Goal: Task Accomplishment & Management: Complete application form

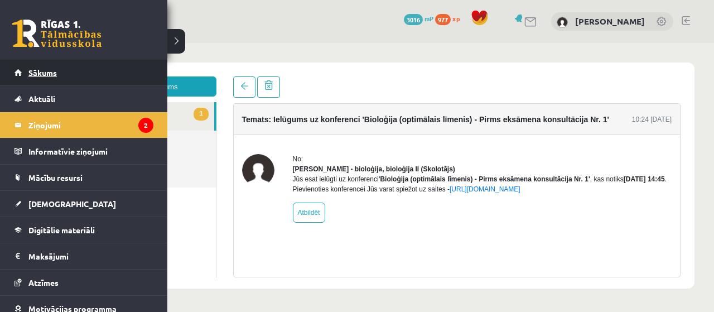
click at [29, 74] on span "Sākums" at bounding box center [42, 73] width 28 height 10
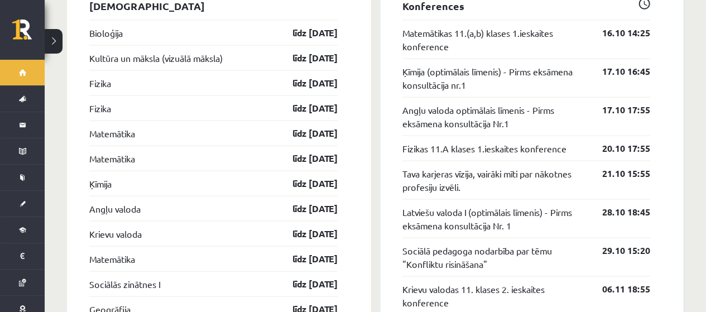
scroll to position [949, 0]
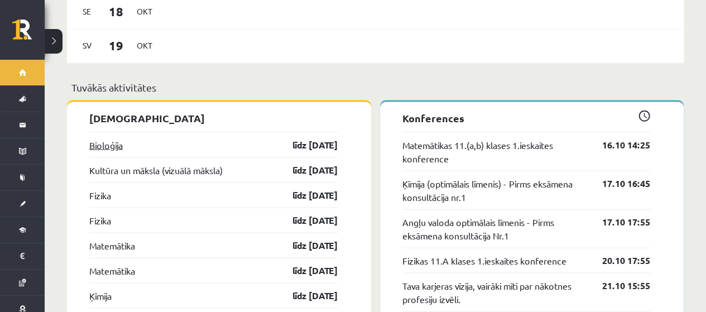
click at [99, 138] on link "Bioloģija" at bounding box center [105, 144] width 33 height 13
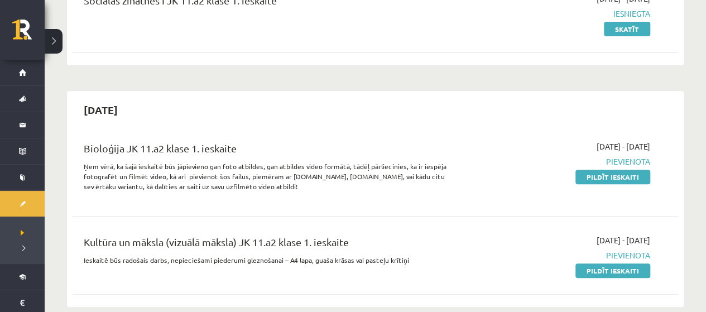
scroll to position [167, 0]
click at [636, 170] on link "Pildīt ieskaiti" at bounding box center [612, 176] width 75 height 15
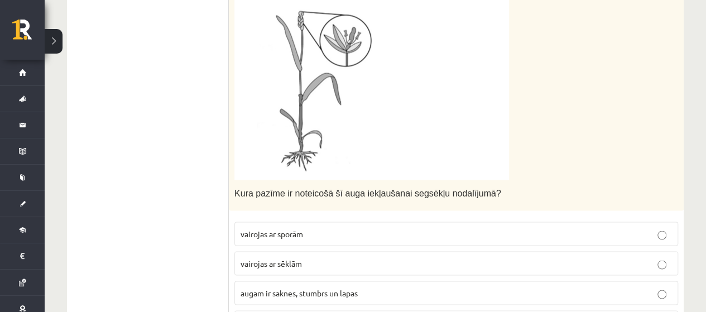
scroll to position [1005, 0]
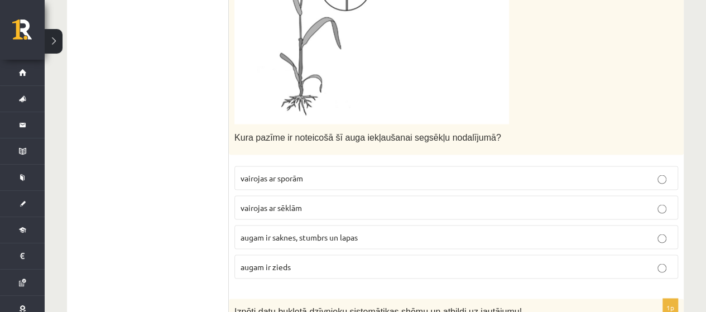
click at [320, 201] on p "vairojas ar sēklām" at bounding box center [456, 207] width 431 height 12
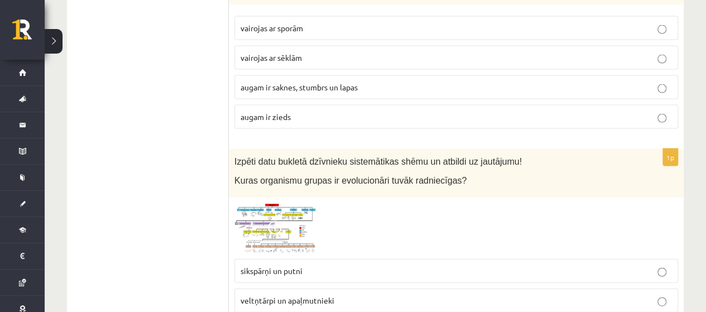
scroll to position [1172, 0]
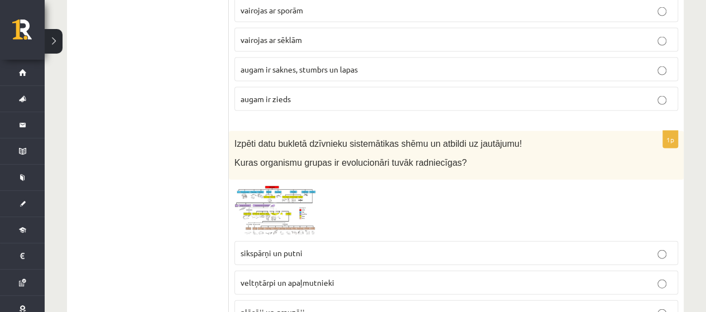
click at [297, 203] on img at bounding box center [276, 210] width 84 height 50
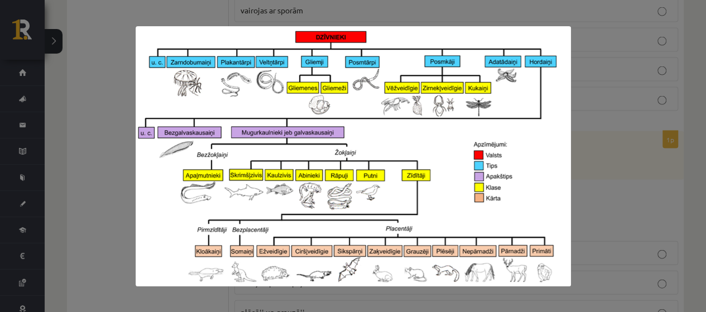
click at [679, 160] on div at bounding box center [353, 156] width 706 height 312
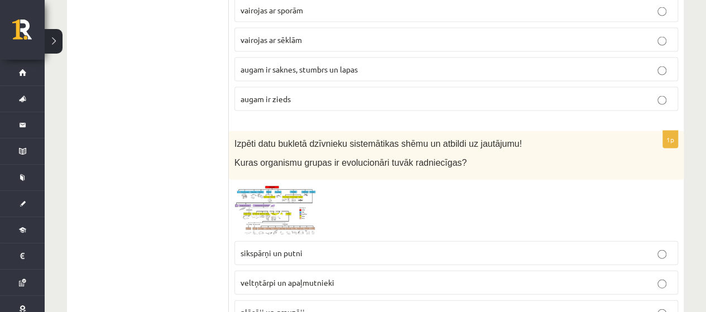
click at [278, 203] on span at bounding box center [277, 212] width 18 height 18
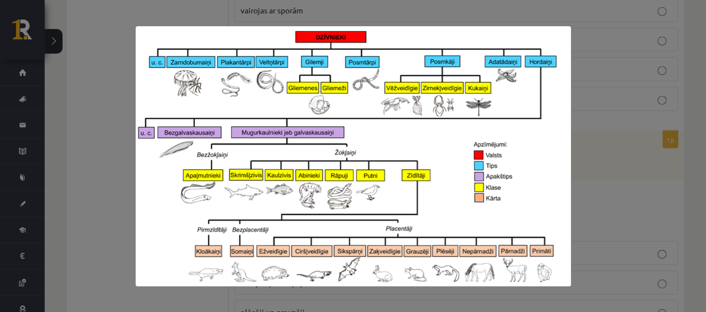
click at [640, 162] on div at bounding box center [353, 156] width 706 height 312
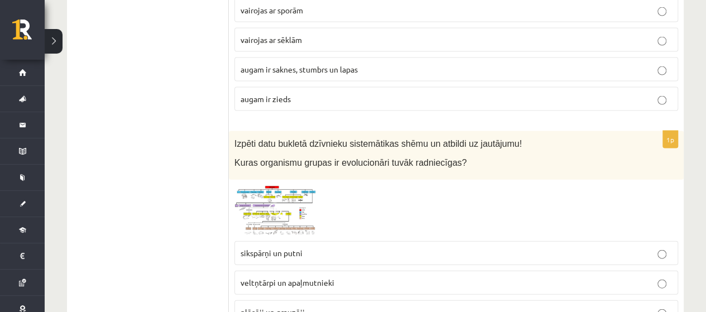
click at [281, 194] on img at bounding box center [276, 210] width 84 height 50
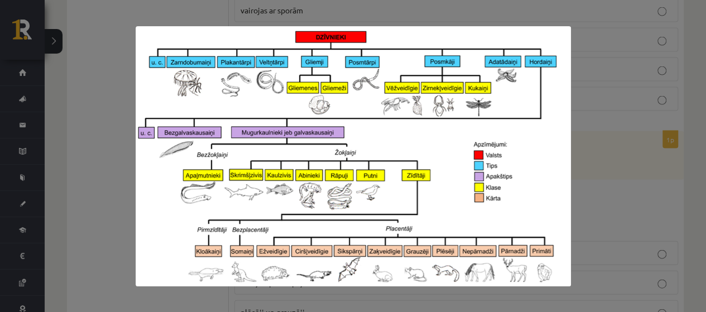
click at [650, 183] on div at bounding box center [353, 156] width 706 height 312
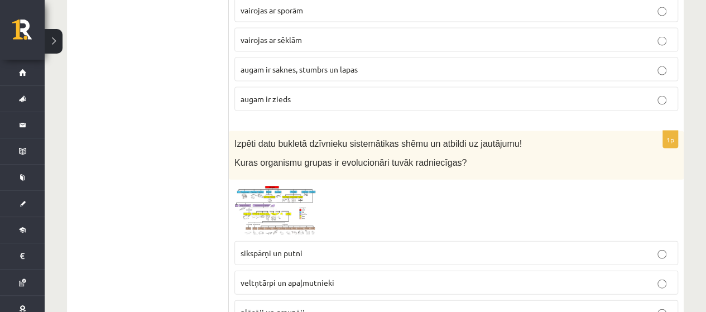
click at [238, 184] on div "1p Izpēti datu bukletā dzīvnieku sistemātikas shēmu un atbildi uz jautājumu! Ku…" at bounding box center [456, 247] width 455 height 232
click at [248, 193] on img at bounding box center [276, 210] width 84 height 50
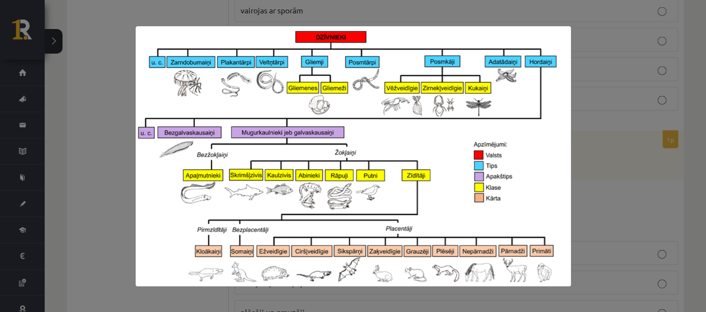
drag, startPoint x: 248, startPoint y: 193, endPoint x: 406, endPoint y: 142, distance: 166.4
click at [406, 142] on img at bounding box center [353, 156] width 435 height 260
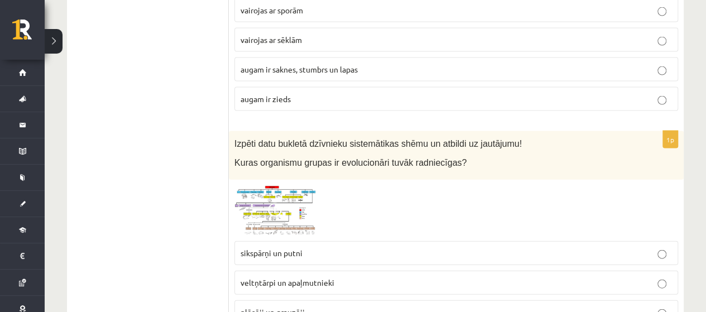
click at [273, 203] on span at bounding box center [277, 212] width 18 height 18
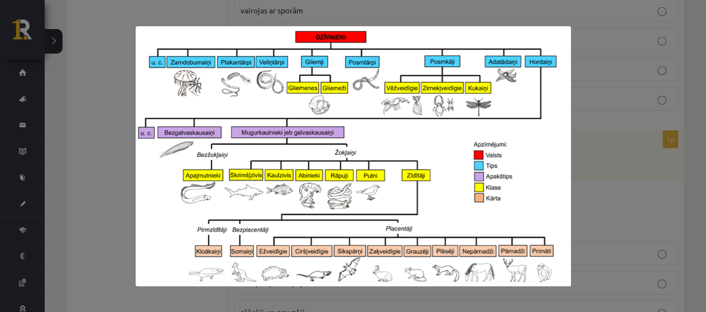
click at [616, 165] on div at bounding box center [353, 156] width 706 height 312
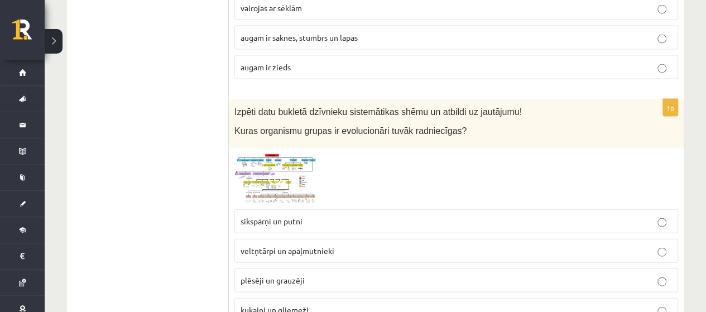
scroll to position [1228, 0]
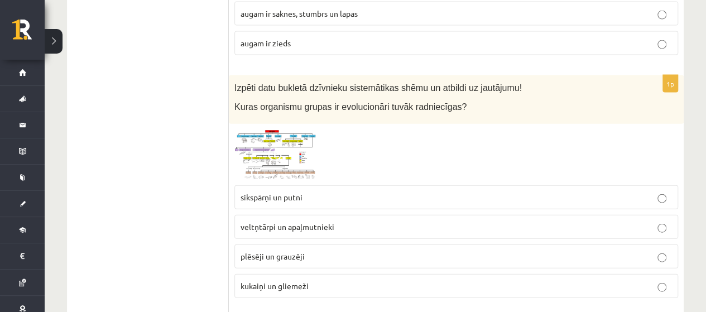
click at [290, 192] on span "sikspārņi un putni" at bounding box center [272, 197] width 62 height 10
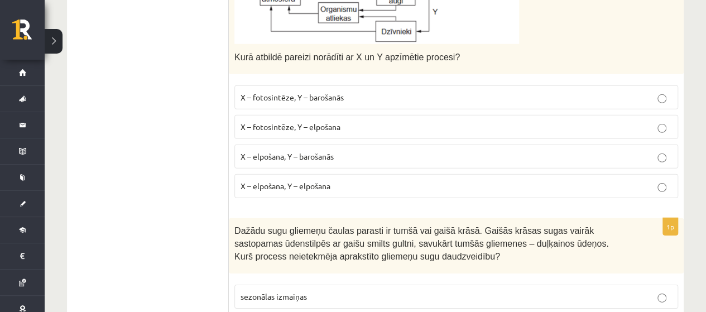
scroll to position [1619, 0]
click at [340, 150] on p "X – elpošana, Y – barošanās" at bounding box center [456, 156] width 431 height 12
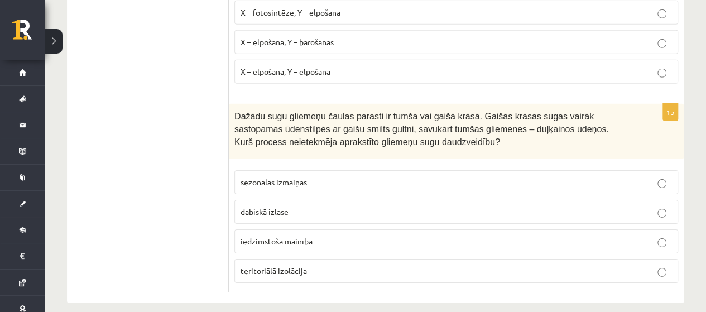
scroll to position [1733, 0]
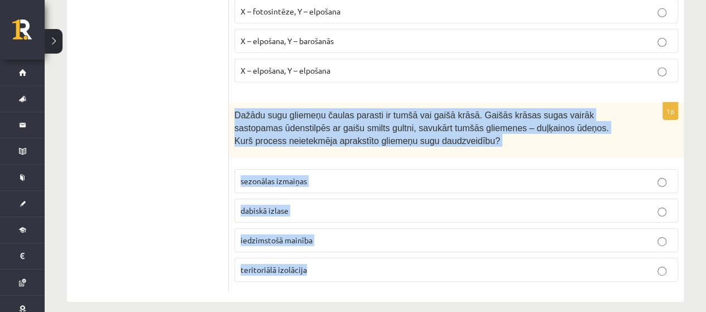
drag, startPoint x: 229, startPoint y: 103, endPoint x: 338, endPoint y: 201, distance: 147.0
copy div "Dažādu sugu gliemeņu čaulas parasti ir tumšā vai gaišā krāsā. Gaišās krāsas sug…"
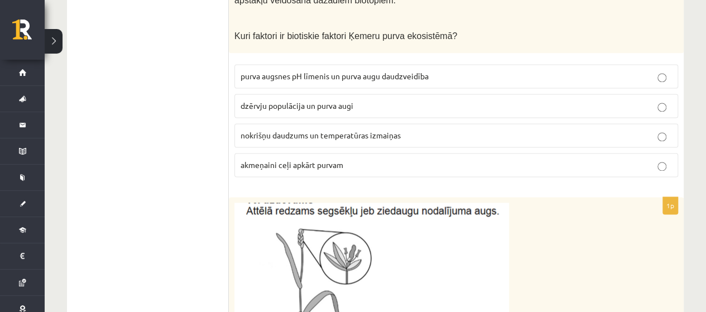
scroll to position [617, 0]
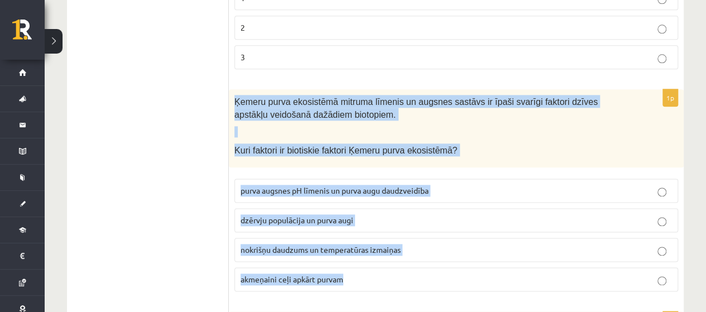
drag, startPoint x: 234, startPoint y: 99, endPoint x: 436, endPoint y: 282, distance: 272.6
click at [436, 282] on div "1p Ķemeru purva ekosistēmā mitruma līmenis un augsnes sastāvs ir īpaši svarīgi …" at bounding box center [456, 194] width 455 height 211
copy div "Ķemeru purva ekosistēmā mitruma līmenis un augsnes sastāvs ir īpaši svarīgi fak…"
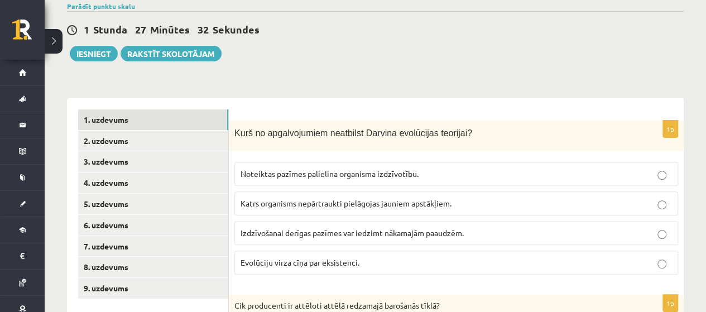
scroll to position [59, 0]
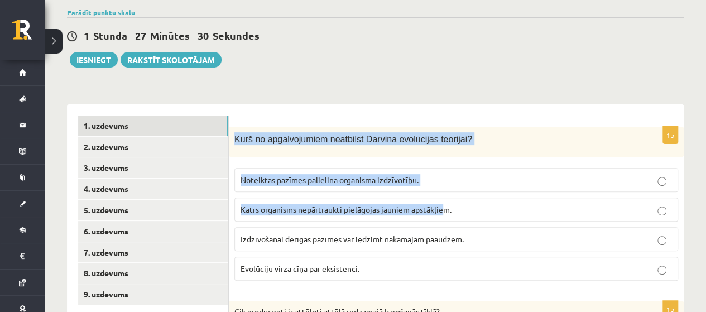
drag, startPoint x: 234, startPoint y: 194, endPoint x: 448, endPoint y: 241, distance: 218.4
click at [448, 242] on div "1p Kurš no apgalvojumiem neatbilst Darvina evolūcijas teorijai? Noteiktas pazīm…" at bounding box center [456, 209] width 455 height 164
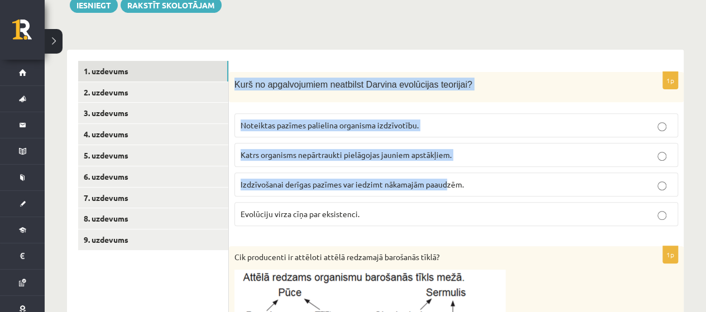
scroll to position [170, 0]
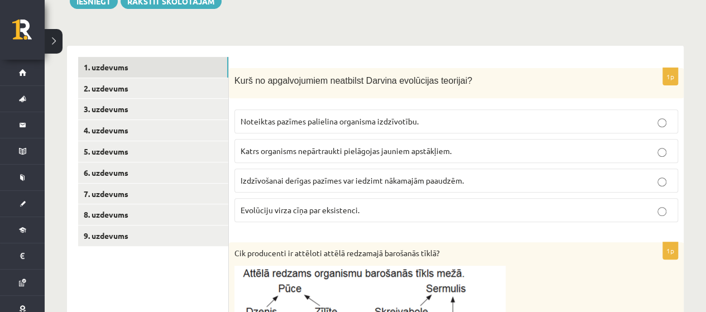
click at [448, 242] on div "Cik producenti ir attēloti attēlā redzamajā barošanās tīklā?" at bounding box center [456, 317] width 455 height 150
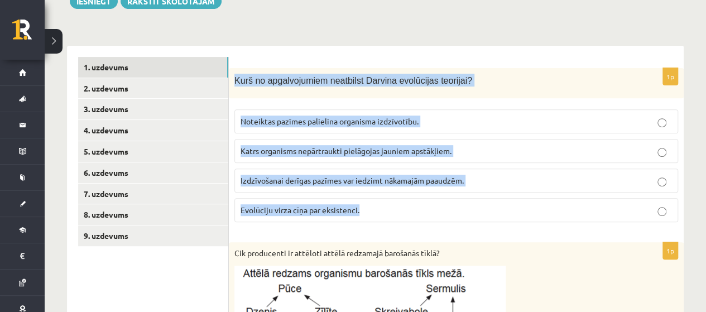
drag, startPoint x: 235, startPoint y: 81, endPoint x: 398, endPoint y: 220, distance: 214.2
click at [398, 220] on div "1p Kurš no apgalvojumiem neatbilst Darvina evolūcijas teorijai? Noteiktas pazīm…" at bounding box center [456, 150] width 455 height 164
copy div "Kurš no apgalvojumiem neatbilst Darvina evolūcijas teorijai? Noteiktas pazīmes …"
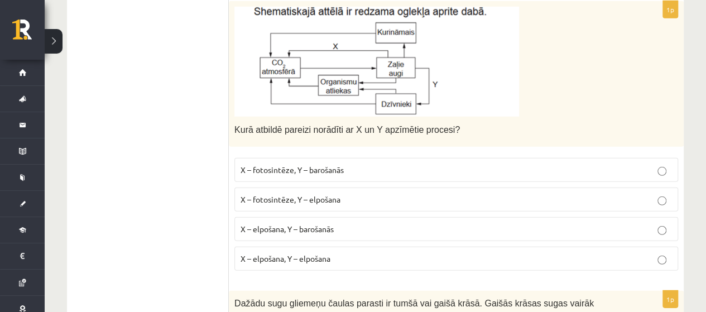
scroll to position [1733, 0]
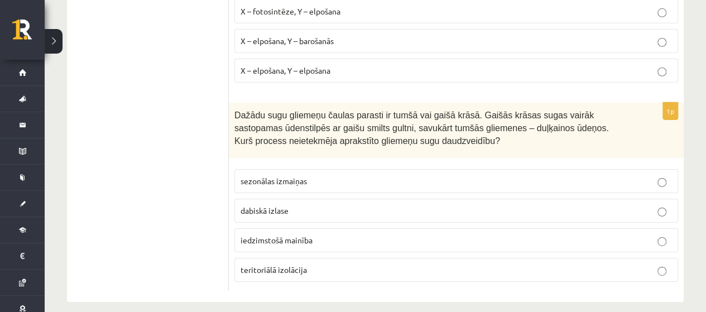
click at [300, 175] on p "sezonālas izmaiņas" at bounding box center [456, 181] width 431 height 12
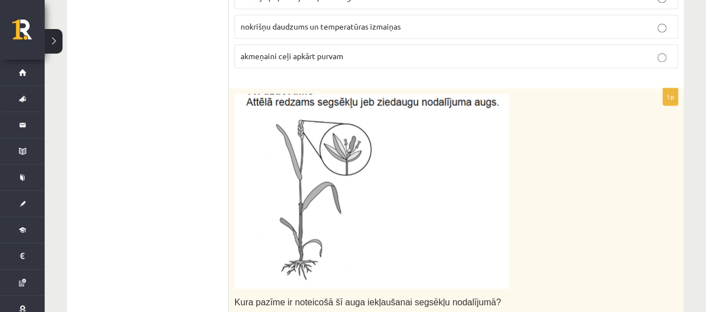
scroll to position [728, 0]
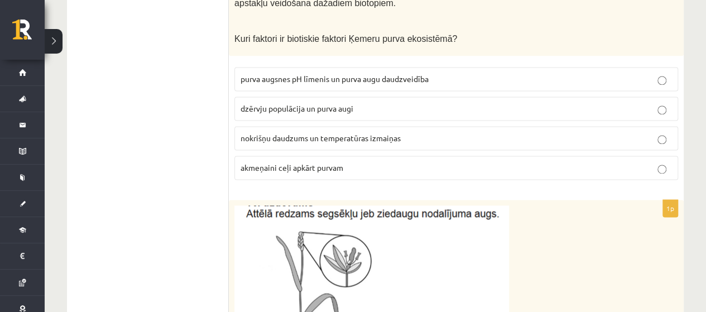
click at [259, 109] on p "dzērvju populācija un purva augi" at bounding box center [456, 109] width 431 height 12
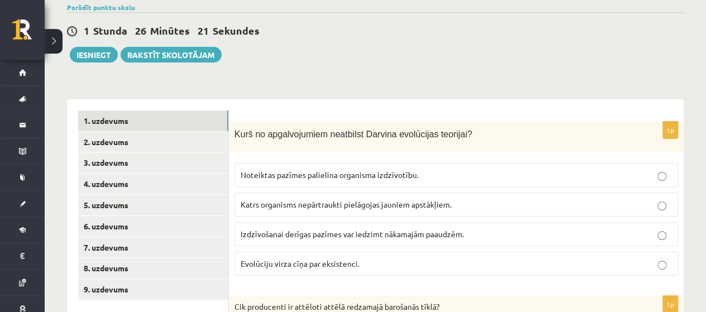
scroll to position [114, 0]
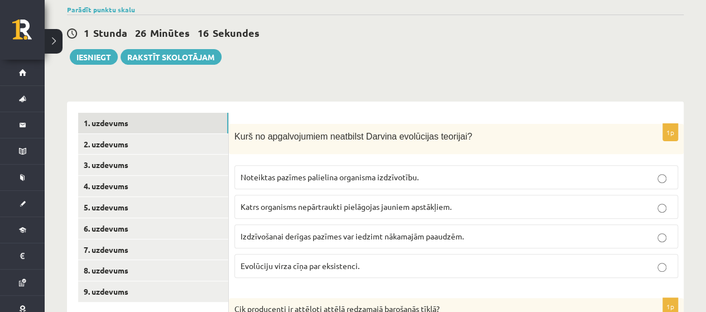
click at [313, 207] on span "Katrs organisms nepārtraukti pielāgojas jauniem apstākļiem." at bounding box center [346, 206] width 211 height 10
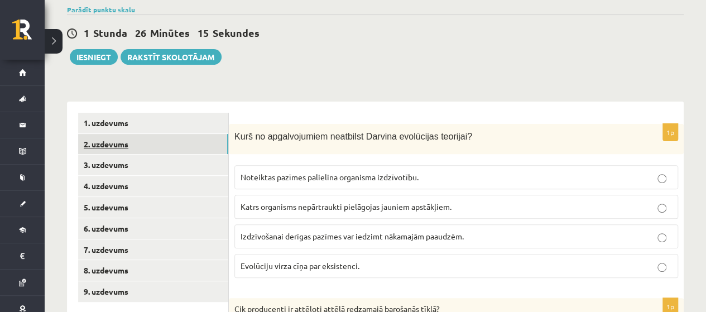
click at [124, 142] on link "2. uzdevums" at bounding box center [153, 144] width 150 height 21
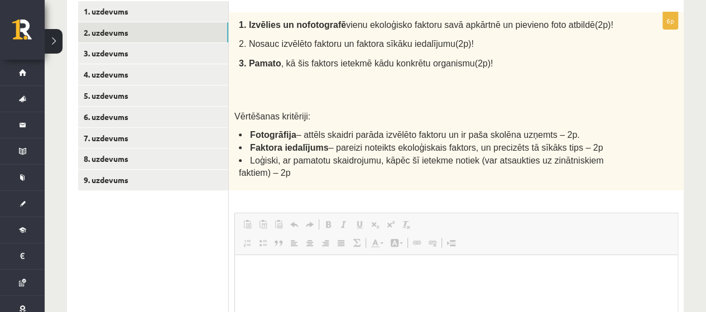
scroll to position [0, 0]
drag, startPoint x: 242, startPoint y: 126, endPoint x: 561, endPoint y: 94, distance: 320.3
click at [561, 94] on p at bounding box center [430, 97] width 383 height 11
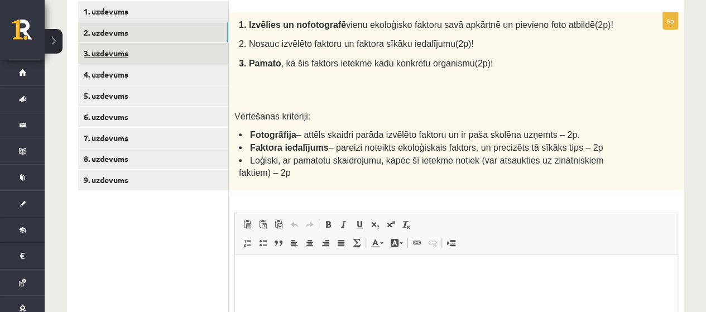
click at [119, 52] on link "3. uzdevums" at bounding box center [153, 53] width 150 height 21
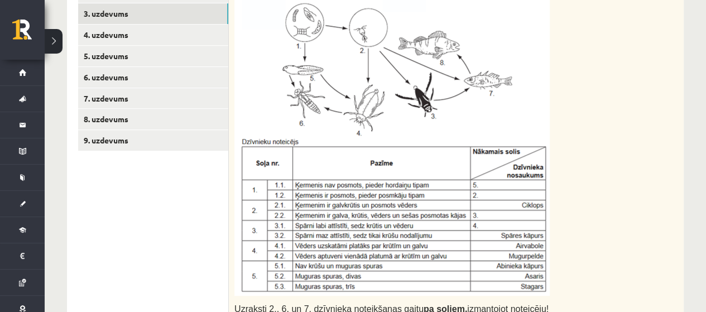
scroll to position [282, 0]
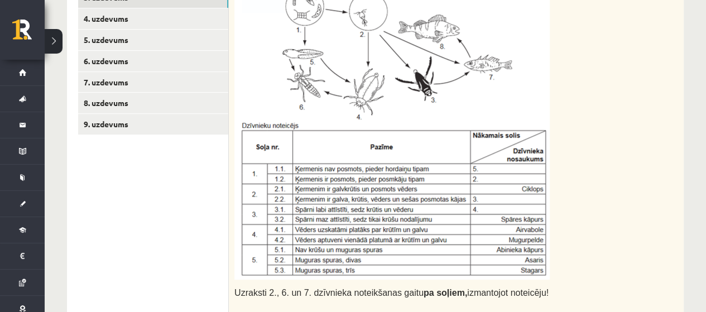
drag, startPoint x: 354, startPoint y: 122, endPoint x: 335, endPoint y: 124, distance: 19.7
click at [335, 124] on img at bounding box center [391, 121] width 315 height 318
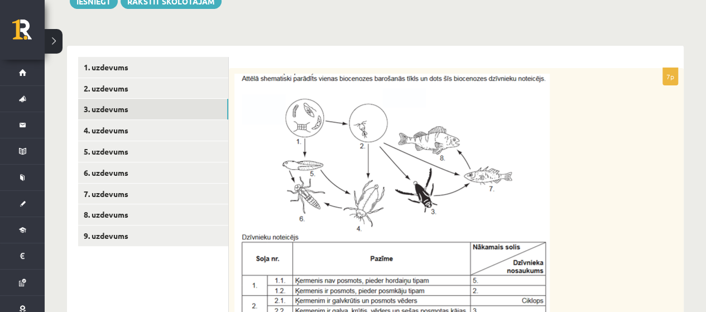
scroll to position [226, 0]
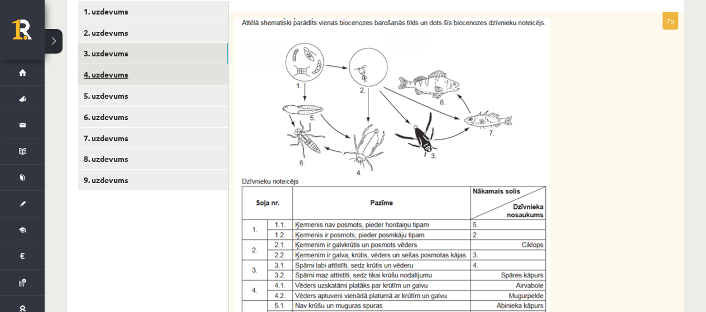
click at [124, 70] on link "4. uzdevums" at bounding box center [153, 74] width 150 height 21
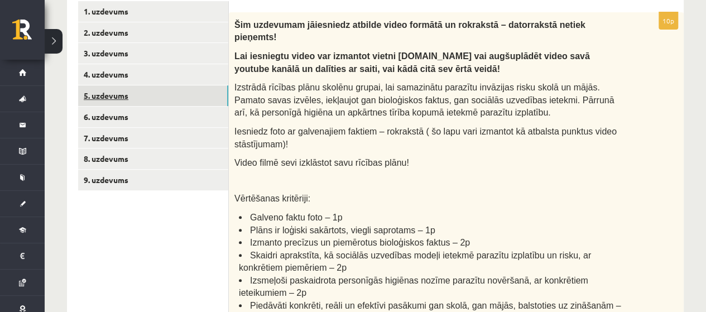
click at [116, 94] on link "5. uzdevums" at bounding box center [153, 95] width 150 height 21
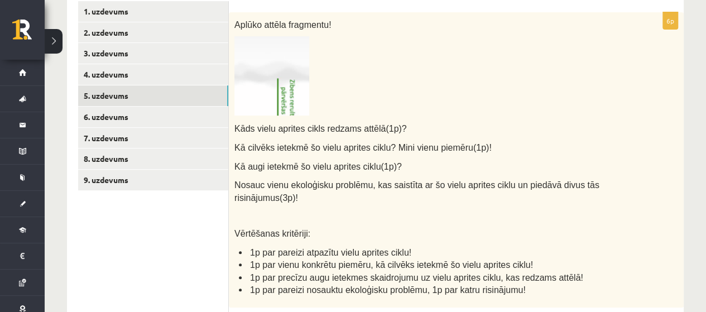
scroll to position [0, 0]
click at [284, 68] on img at bounding box center [271, 75] width 75 height 79
click at [290, 92] on img at bounding box center [271, 75] width 75 height 79
drag, startPoint x: 290, startPoint y: 92, endPoint x: 124, endPoint y: 107, distance: 166.4
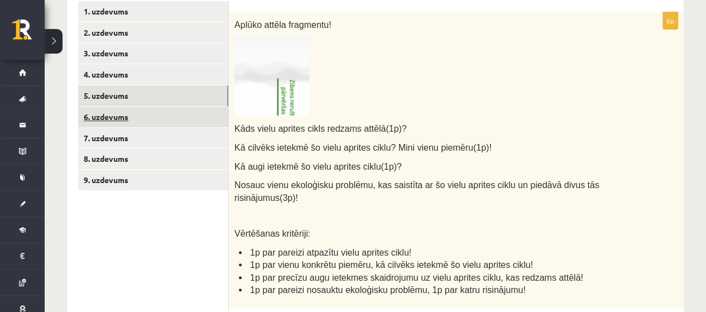
click at [124, 107] on link "6. uzdevums" at bounding box center [153, 117] width 150 height 21
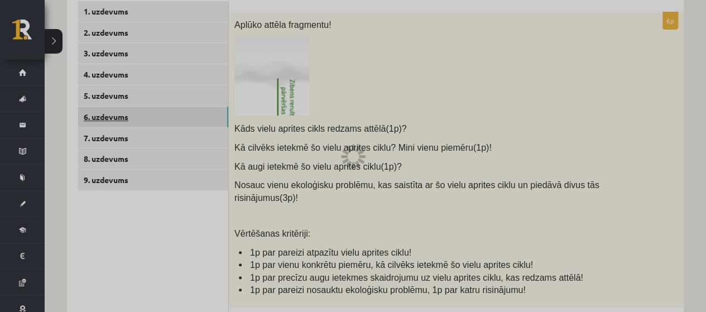
click at [117, 113] on div at bounding box center [353, 156] width 706 height 312
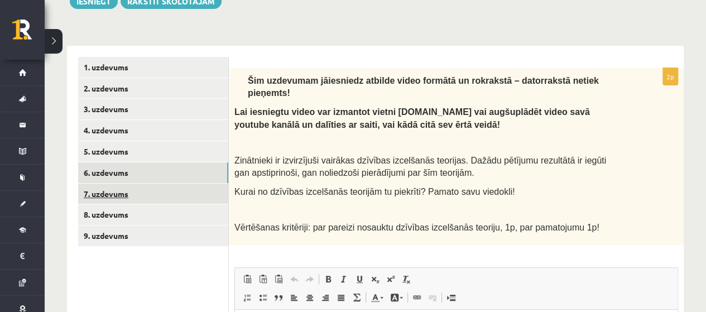
click at [114, 193] on link "7. uzdevums" at bounding box center [153, 194] width 150 height 21
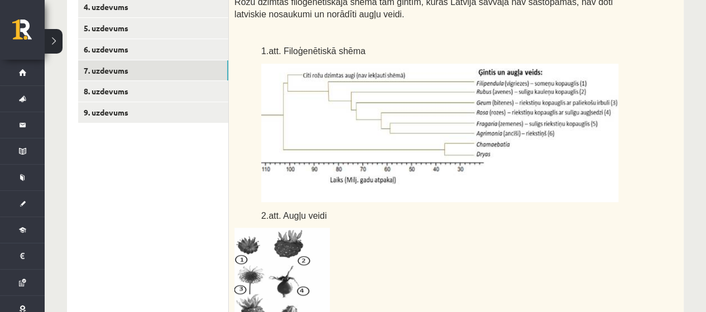
scroll to position [198, 0]
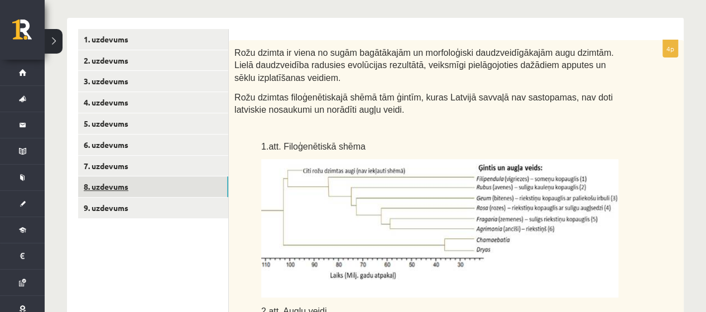
click at [106, 184] on link "8. uzdevums" at bounding box center [153, 186] width 150 height 21
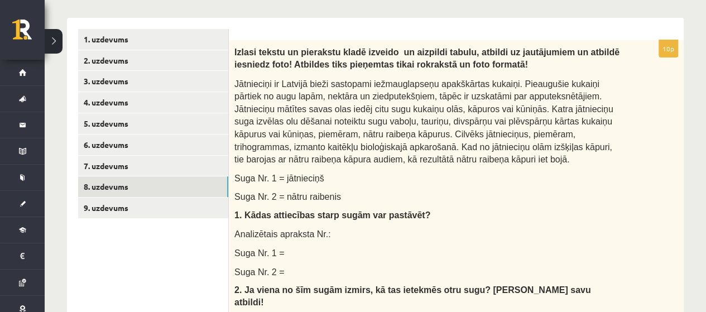
scroll to position [0, 0]
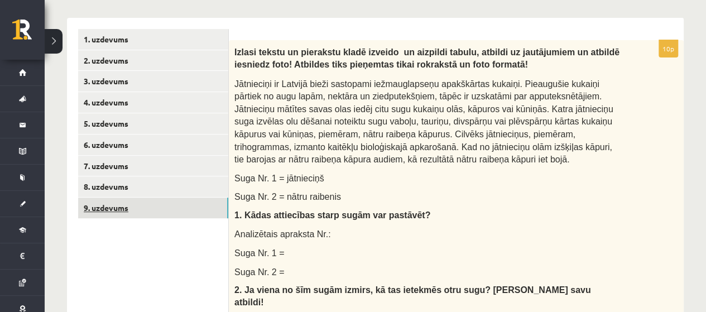
click at [114, 208] on link "9. uzdevums" at bounding box center [153, 208] width 150 height 21
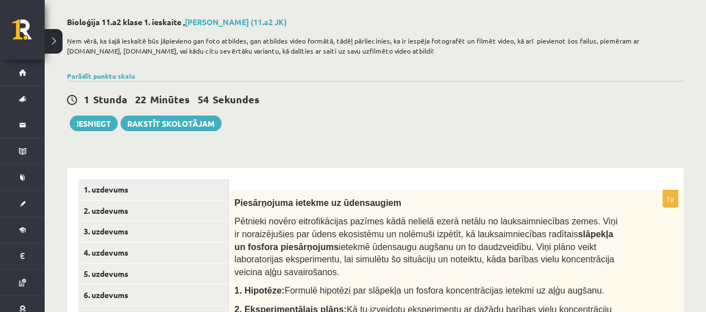
scroll to position [167, 0]
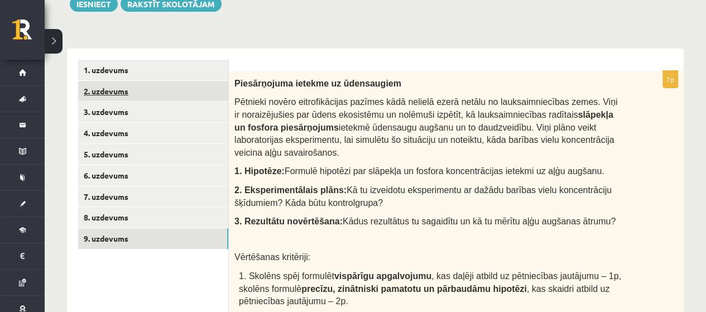
click at [117, 84] on link "2. uzdevums" at bounding box center [153, 91] width 150 height 21
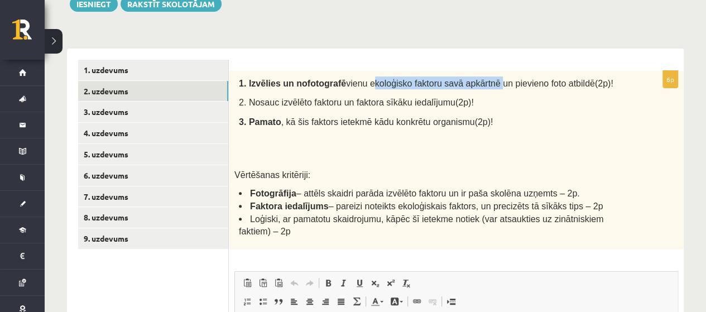
drag, startPoint x: 356, startPoint y: 85, endPoint x: 474, endPoint y: 88, distance: 118.3
click at [474, 88] on p "1. Izvēlies un nofotografē vienu ekoloģisko faktoru savā apkārtnē un pievieno f…" at bounding box center [430, 82] width 383 height 13
copy span "ekoloģisko faktoru savā apkārtnē"
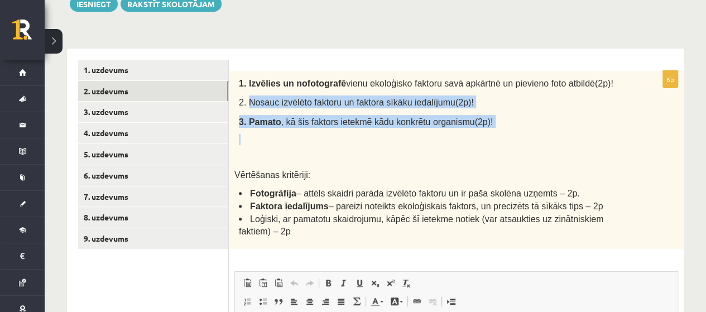
drag, startPoint x: 247, startPoint y: 100, endPoint x: 473, endPoint y: 137, distance: 228.9
click at [482, 137] on div "1. Izvēlies un nofotografē vienu ekoloģisko faktoru savā apkārtnē un pievieno f…" at bounding box center [456, 160] width 455 height 178
click at [346, 142] on p at bounding box center [430, 139] width 383 height 11
drag, startPoint x: 257, startPoint y: 99, endPoint x: 399, endPoint y: 110, distance: 142.7
click at [448, 124] on div "1. Izvēlies un nofotografē vienu ekoloģisko faktoru savā apkārtnē un pievieno f…" at bounding box center [456, 160] width 455 height 178
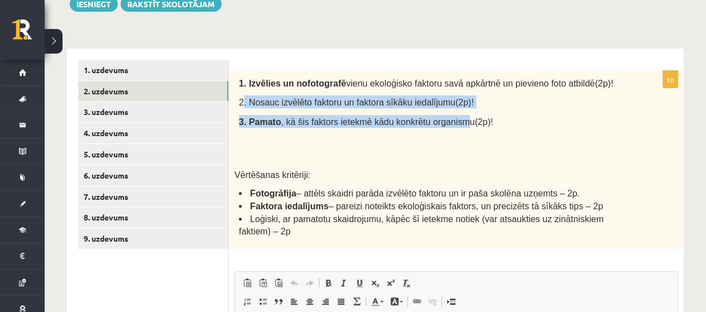
copy div ". Nosauc izvēlēto faktoru un faktora sīkāku iedalījumu(2p)! 3. Pamato , kā šis …"
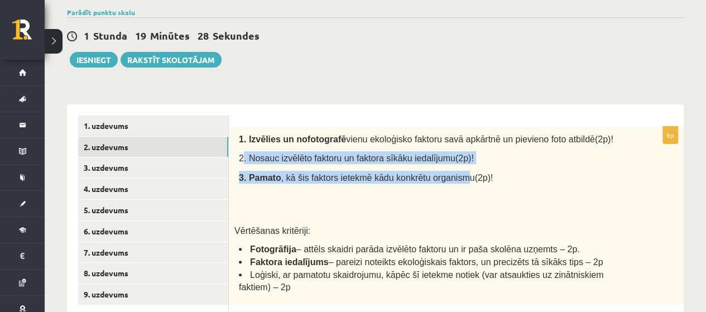
scroll to position [56, 0]
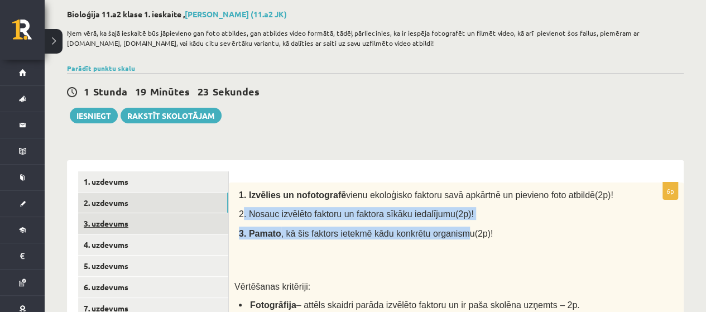
click at [125, 226] on link "3. uzdevums" at bounding box center [153, 223] width 150 height 21
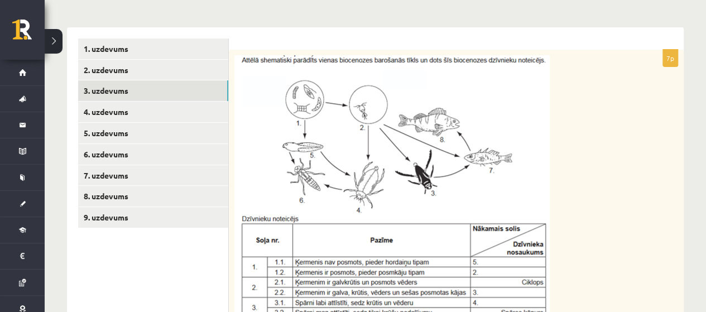
scroll to position [279, 0]
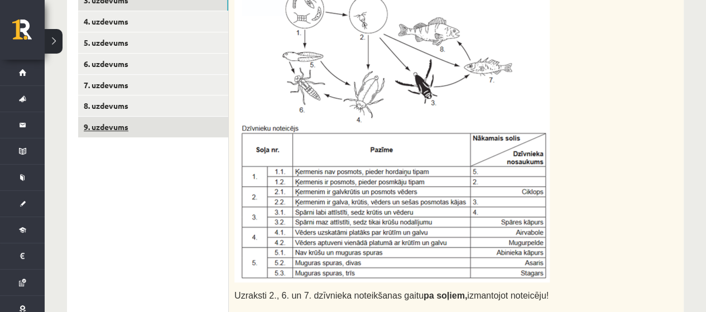
click at [100, 135] on link "9. uzdevums" at bounding box center [153, 127] width 150 height 21
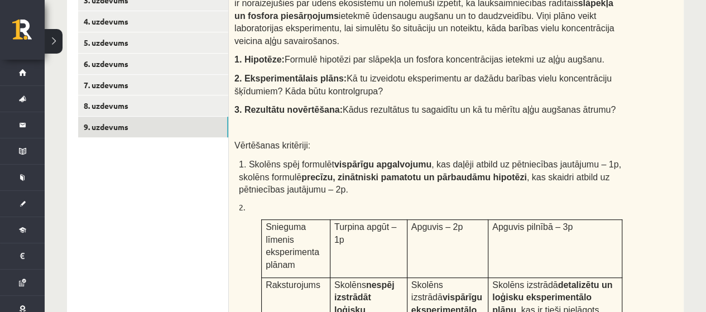
drag, startPoint x: 610, startPoint y: 140, endPoint x: 365, endPoint y: 60, distance: 257.7
click at [365, 60] on span "Formulē hipotēzi par slāpekļa un fosfora koncentrācijas ietekmi uz aļģu augšanu." at bounding box center [445, 59] width 320 height 9
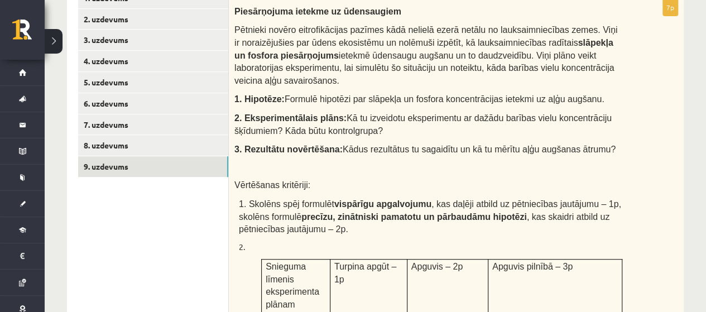
scroll to position [223, 0]
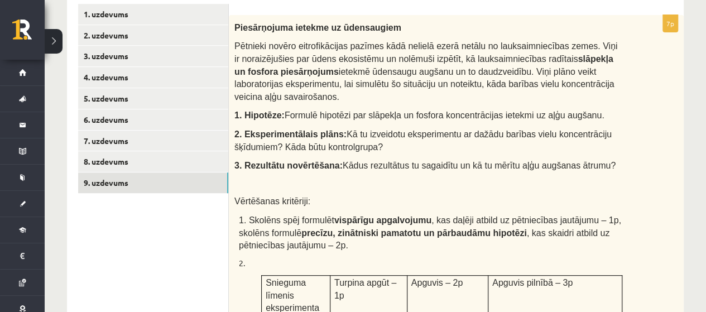
drag, startPoint x: 231, startPoint y: 28, endPoint x: 653, endPoint y: 152, distance: 439.8
copy div "Piesārņojuma ietekme uz ūdensaugiem Pētnieki novēro eitrofikācijas pazīmes kādā…"
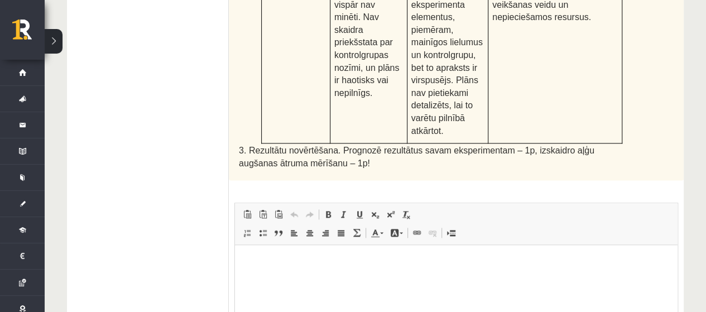
scroll to position [726, 0]
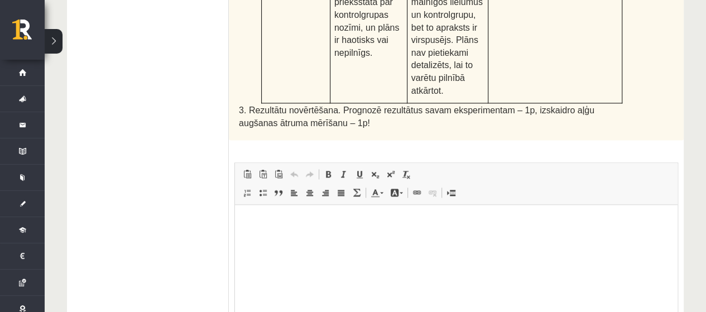
click at [285, 239] on html at bounding box center [456, 222] width 443 height 34
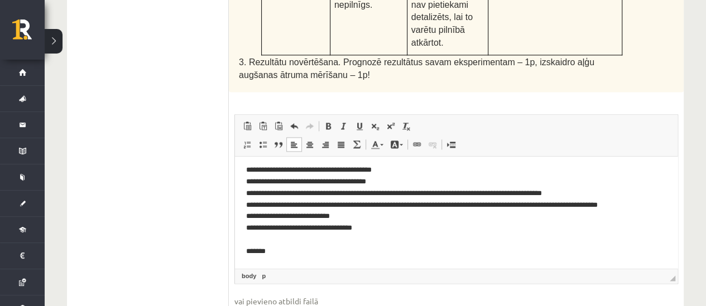
scroll to position [152, 0]
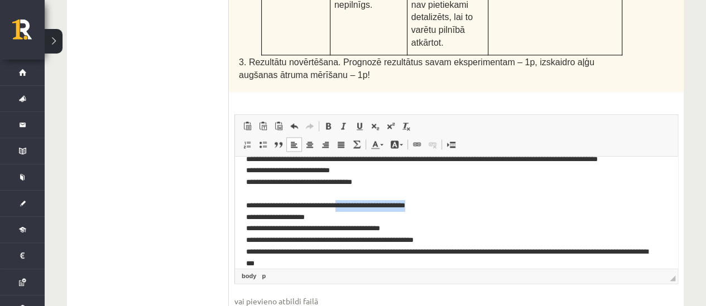
drag, startPoint x: 330, startPoint y: 205, endPoint x: 420, endPoint y: 206, distance: 89.9
click at [420, 206] on p "**********" at bounding box center [452, 194] width 412 height 151
drag, startPoint x: 316, startPoint y: 216, endPoint x: 233, endPoint y: 217, distance: 83.7
click at [235, 217] on html "**********" at bounding box center [456, 143] width 443 height 276
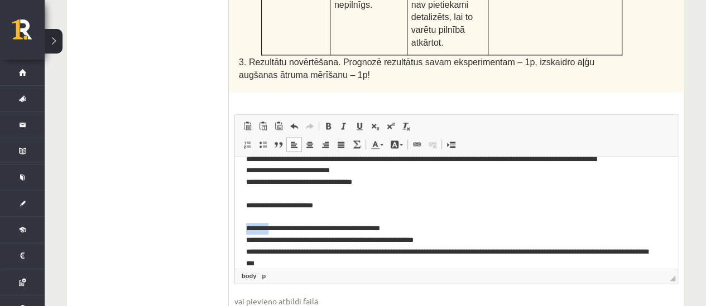
drag, startPoint x: 272, startPoint y: 229, endPoint x: 234, endPoint y: 229, distance: 38.0
click at [235, 229] on html "**********" at bounding box center [456, 143] width 443 height 276
click at [247, 225] on p "**********" at bounding box center [452, 194] width 412 height 151
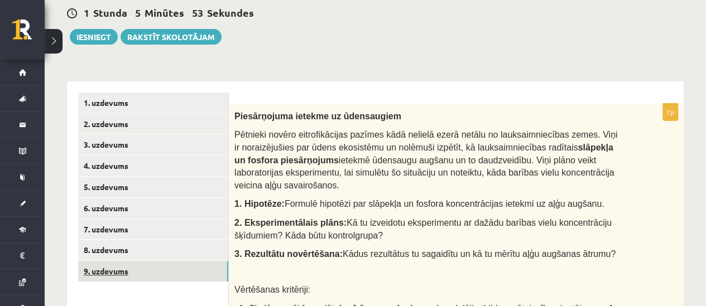
scroll to position [160, 0]
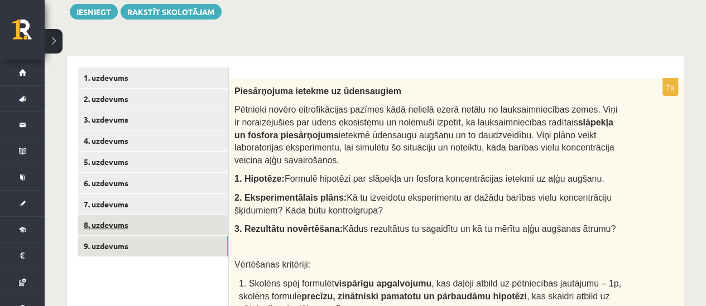
click at [107, 224] on link "8. uzdevums" at bounding box center [153, 225] width 150 height 21
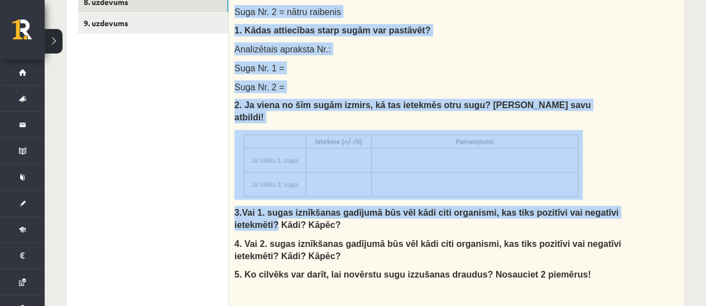
scroll to position [439, 0]
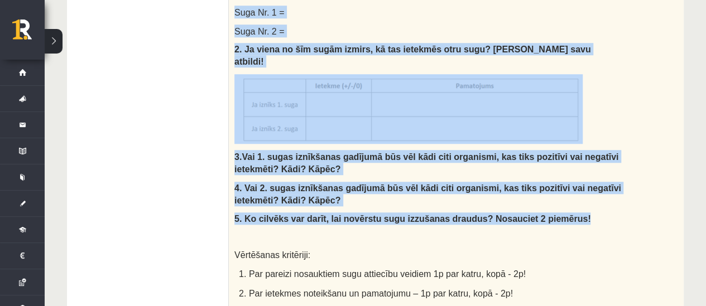
drag, startPoint x: 232, startPoint y: 65, endPoint x: 632, endPoint y: 205, distance: 424.0
click at [632, 205] on div "Izlasi tekstu un pierakstu kladē izveido un aizpildi tabulu, atbildi uz jautāju…" at bounding box center [456, 84] width 455 height 569
drag, startPoint x: 387, startPoint y: 85, endPoint x: 248, endPoint y: 177, distance: 166.3
copy div "Jātnieciņi ir Latvijā bieži sastopami iežmauglapseņu apakškārtas kukaiņi. Pieau…"
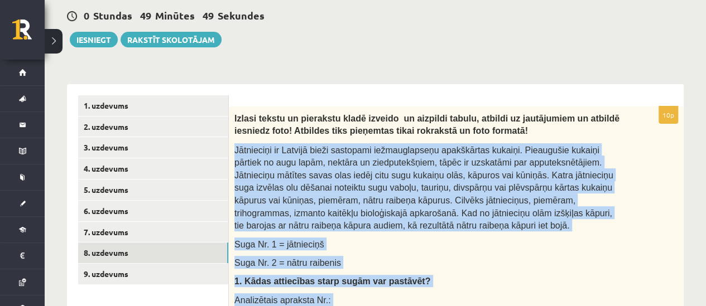
scroll to position [146, 0]
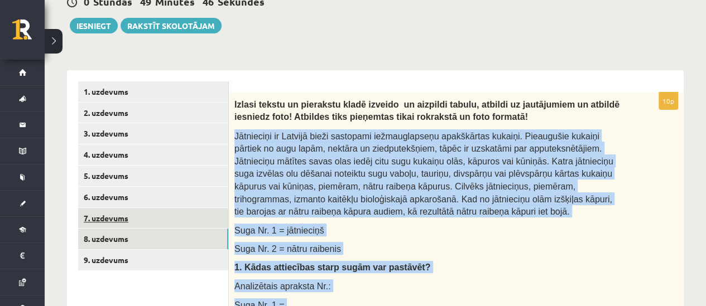
click at [107, 223] on link "7. uzdevums" at bounding box center [153, 218] width 150 height 21
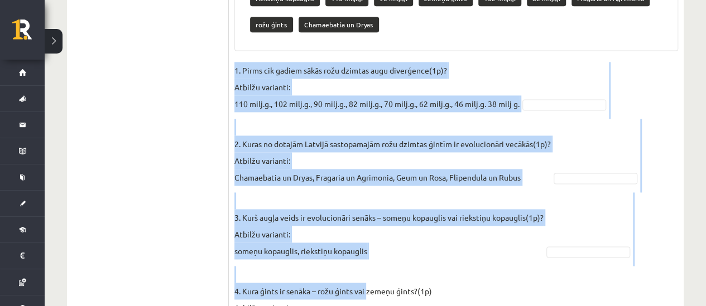
scroll to position [818, 0]
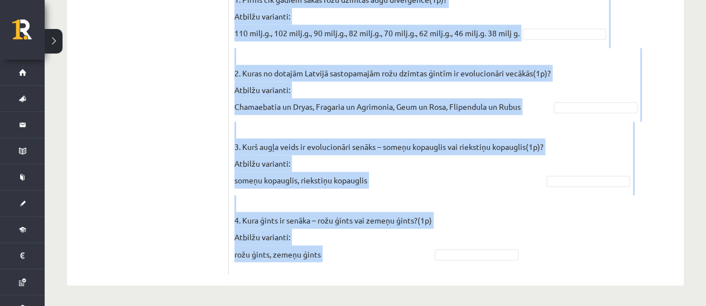
drag, startPoint x: 230, startPoint y: 166, endPoint x: 459, endPoint y: 265, distance: 249.0
copy fieldset "1. Pirms cik gadiem sākās rožu dzimtas augu diverģence(1p)? Atbilžu varianti: 1…"
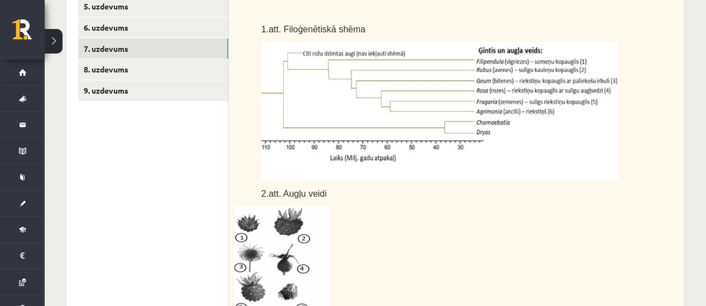
scroll to position [260, 0]
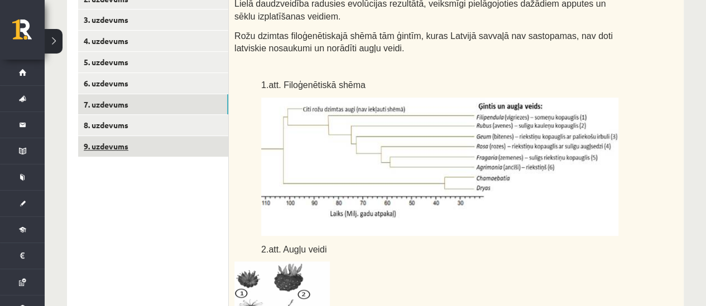
click at [118, 148] on link "9. uzdevums" at bounding box center [153, 146] width 150 height 21
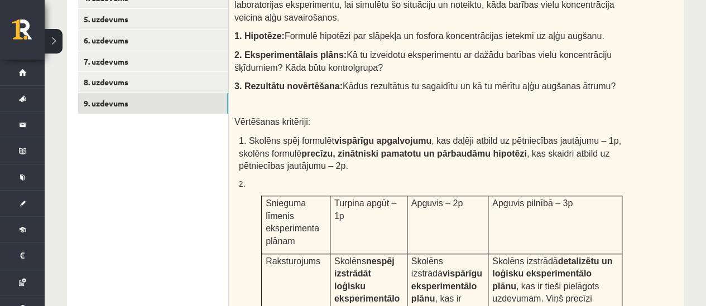
scroll to position [221, 0]
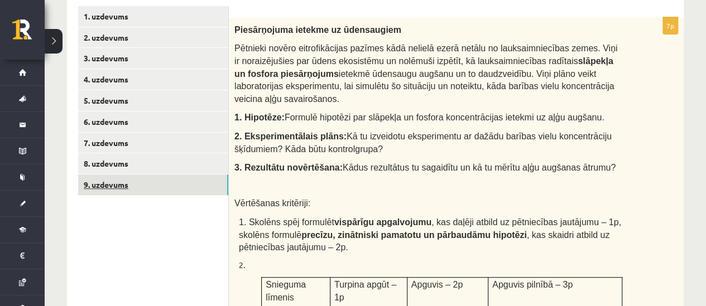
click at [108, 175] on link "9. uzdevums" at bounding box center [153, 185] width 150 height 21
click at [108, 169] on link "8. uzdevums" at bounding box center [153, 163] width 150 height 21
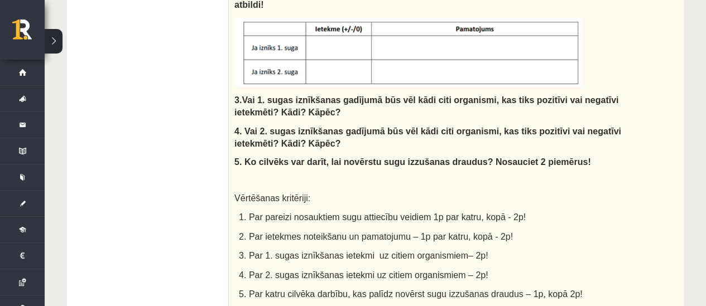
scroll to position [272, 0]
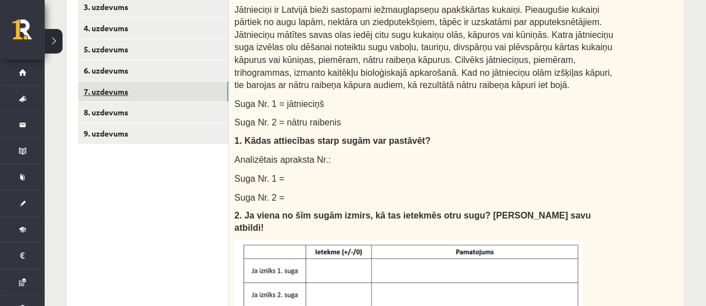
click at [121, 93] on link "7. uzdevums" at bounding box center [153, 91] width 150 height 21
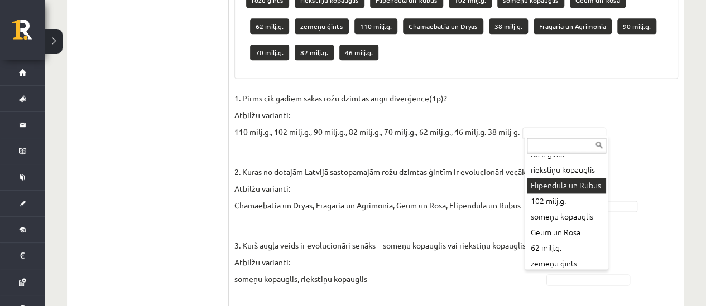
scroll to position [0, 0]
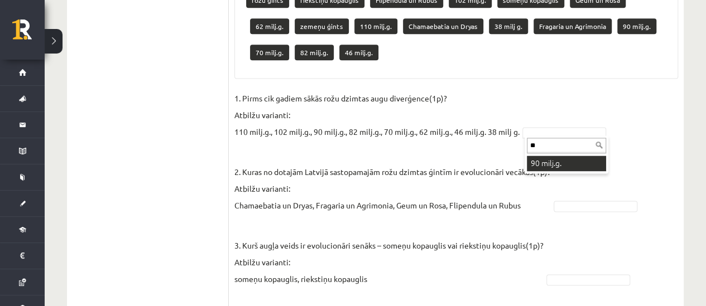
type input "**"
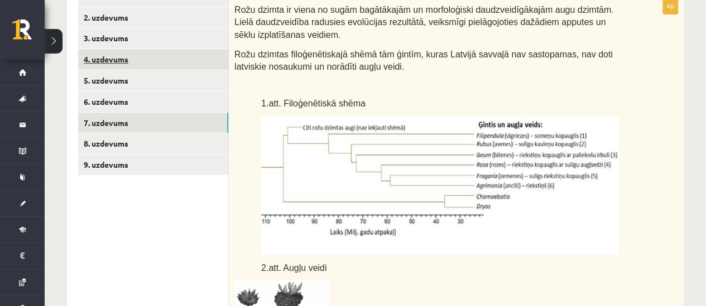
scroll to position [177, 0]
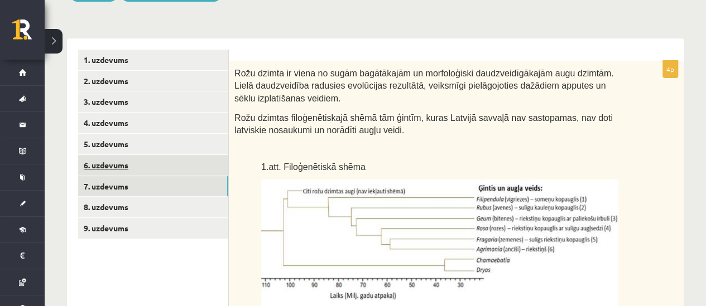
click at [119, 166] on link "6. uzdevums" at bounding box center [153, 165] width 150 height 21
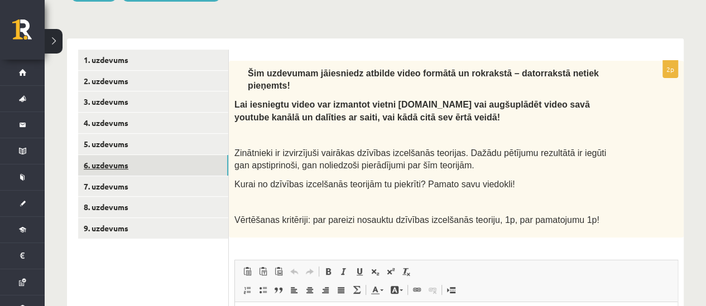
scroll to position [0, 0]
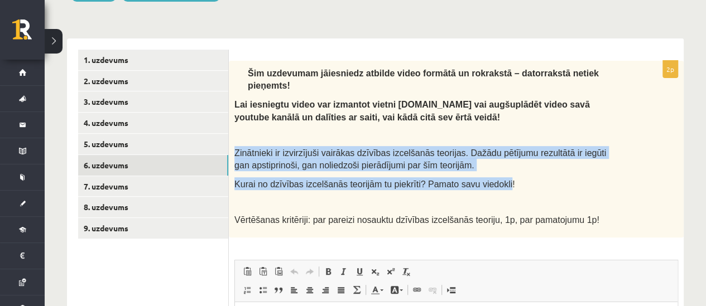
drag, startPoint x: 232, startPoint y: 138, endPoint x: 484, endPoint y: 170, distance: 254.9
click at [484, 170] on div "Šim uzdevumam jāiesniedz atbilde video formātā un rokrakstā – datorrakstā netie…" at bounding box center [456, 149] width 455 height 177
copy div "Zinātnieki ir izvirzījuši vairākas dzīvības izcelšanās teorijas. Dažādu pētījum…"
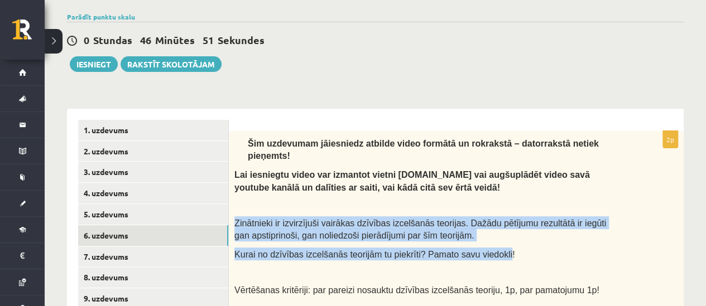
scroll to position [122, 0]
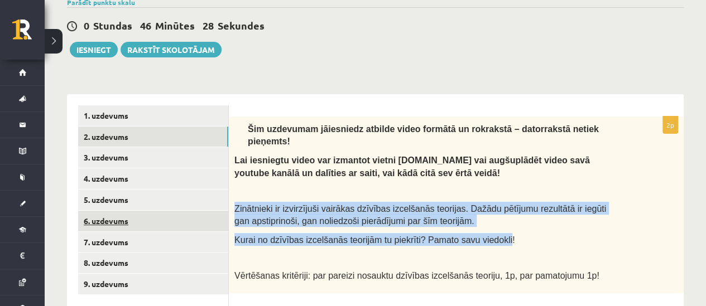
click at [107, 222] on link "6. uzdevums" at bounding box center [153, 221] width 150 height 21
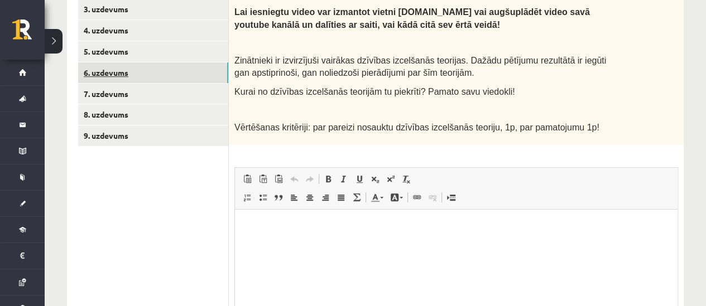
scroll to position [217, 0]
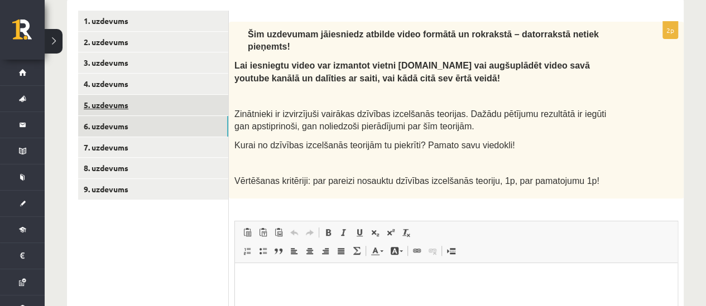
click at [116, 107] on link "5. uzdevums" at bounding box center [153, 105] width 150 height 21
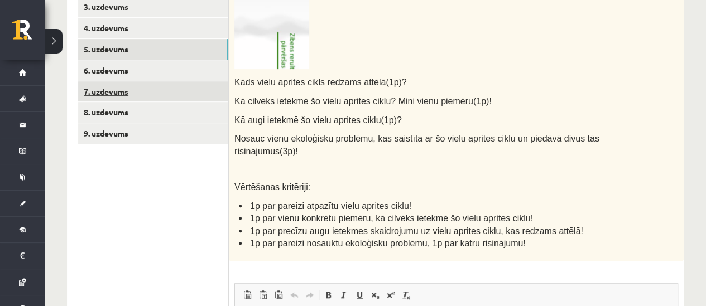
scroll to position [0, 0]
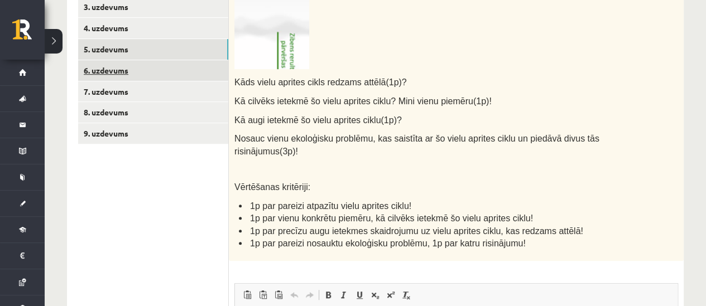
click at [110, 66] on link "6. uzdevums" at bounding box center [153, 70] width 150 height 21
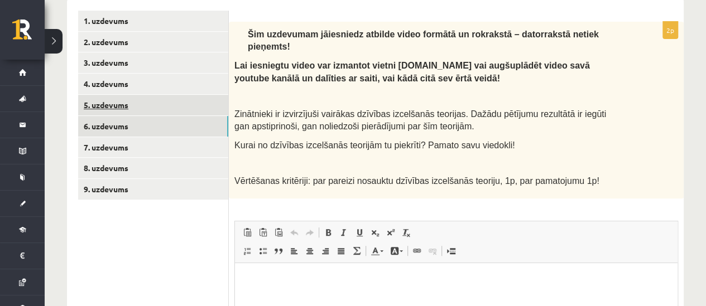
click at [118, 104] on link "5. uzdevums" at bounding box center [153, 105] width 150 height 21
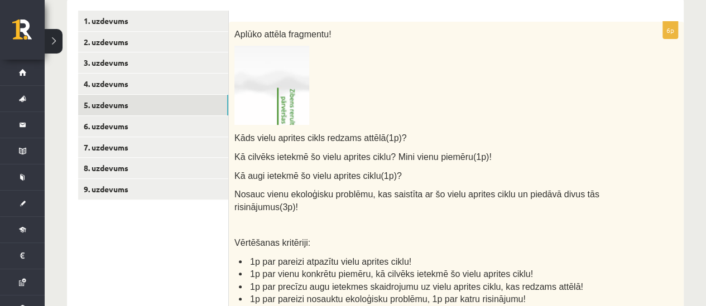
click at [284, 86] on img at bounding box center [271, 85] width 75 height 79
drag, startPoint x: 281, startPoint y: 88, endPoint x: 469, endPoint y: 85, distance: 188.1
click at [471, 85] on p at bounding box center [428, 85] width 388 height 79
click at [110, 81] on link "4. uzdevums" at bounding box center [153, 84] width 150 height 21
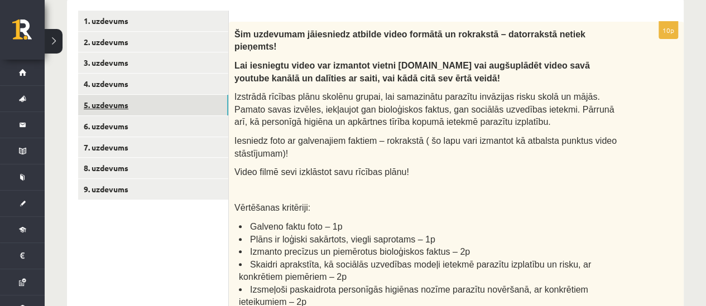
click at [109, 102] on link "5. uzdevums" at bounding box center [153, 105] width 150 height 21
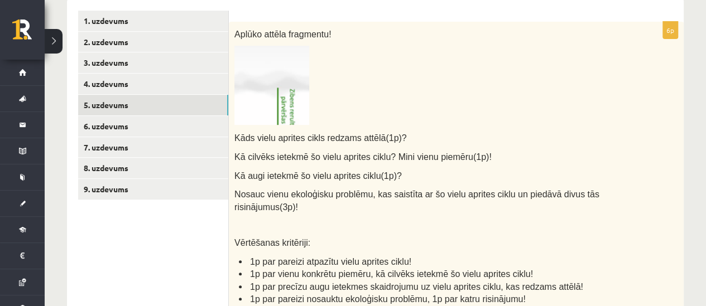
click at [263, 81] on img at bounding box center [271, 85] width 75 height 79
drag, startPoint x: 263, startPoint y: 81, endPoint x: 479, endPoint y: 87, distance: 216.1
click at [479, 87] on p at bounding box center [428, 85] width 388 height 79
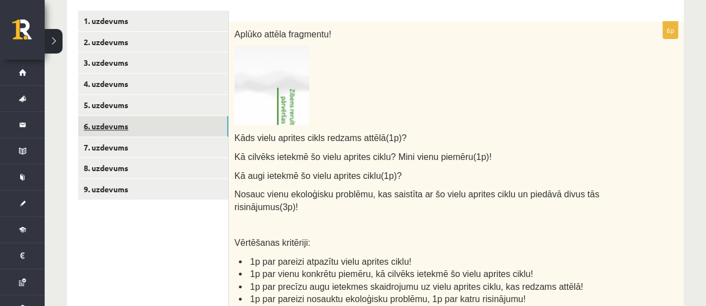
click at [125, 120] on link "6. uzdevums" at bounding box center [153, 126] width 150 height 21
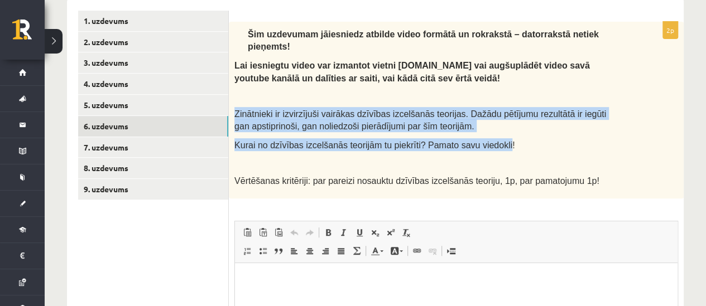
drag, startPoint x: 232, startPoint y: 101, endPoint x: 484, endPoint y: 136, distance: 254.6
click at [484, 136] on div "Šim uzdevumam jāiesniedz atbilde video formātā un rokrakstā – datorrakstā netie…" at bounding box center [456, 110] width 455 height 177
copy div "Zinātnieki ir izvirzījuši vairākas dzīvības izcelšanās teorijas. Dažādu pētījum…"
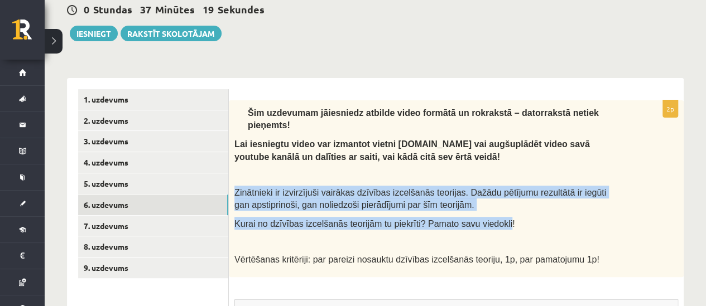
scroll to position [161, 0]
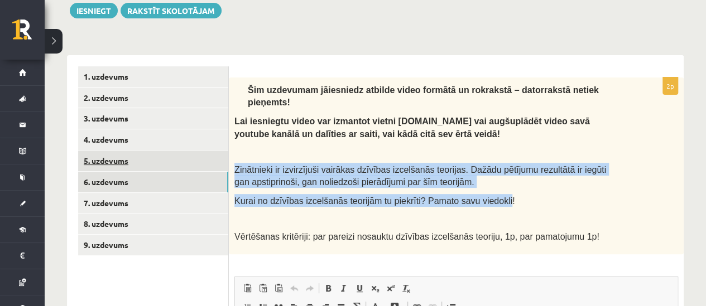
click at [117, 162] on link "5. uzdevums" at bounding box center [153, 161] width 150 height 21
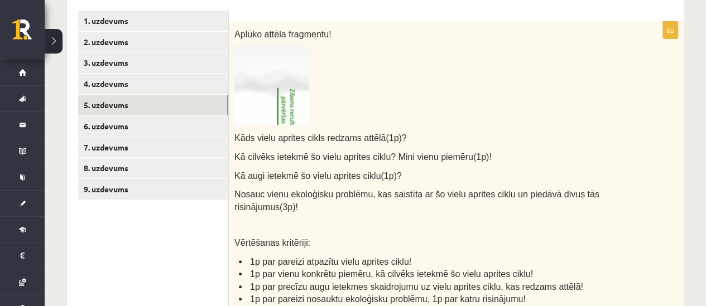
scroll to position [0, 0]
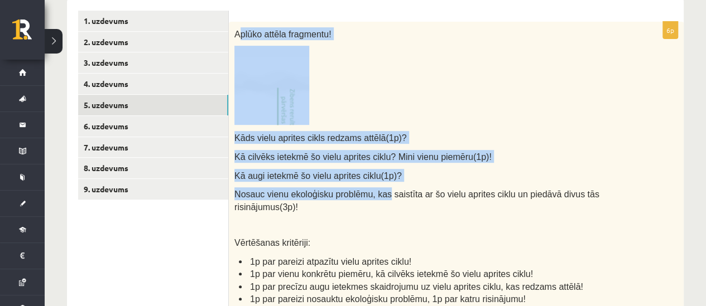
drag, startPoint x: 238, startPoint y: 35, endPoint x: 333, endPoint y: 179, distance: 172.4
click at [372, 197] on div "Aplūko attēla fragmentu! Kāds vielu aprites cikls redzams attēlā(1p)? Kā cilvēk…" at bounding box center [456, 169] width 455 height 295
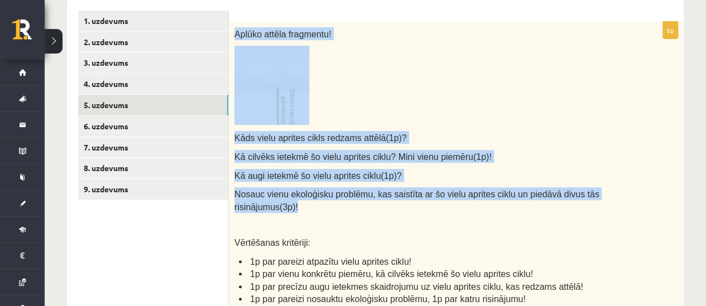
drag, startPoint x: 231, startPoint y: 35, endPoint x: 291, endPoint y: 184, distance: 161.0
click at [416, 212] on div "Aplūko attēla fragmentu! Kāds vielu aprites cikls redzams attēlā(1p)? Kā cilvēk…" at bounding box center [456, 169] width 455 height 295
click at [284, 195] on span "Nosauc vienu ekoloģisku problēmu, kas saistīta ar šo vielu aprites ciklu un pie…" at bounding box center [416, 201] width 365 height 22
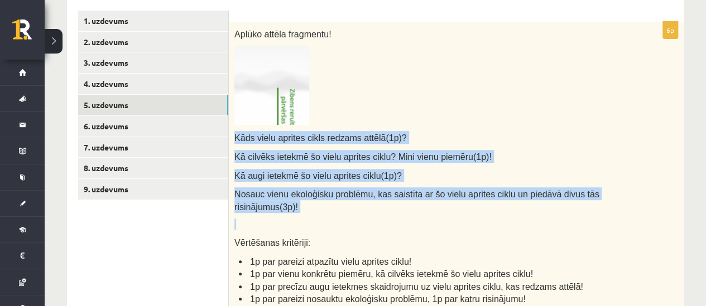
drag, startPoint x: 246, startPoint y: 139, endPoint x: 309, endPoint y: 218, distance: 101.3
click at [309, 218] on div "Aplūko attēla fragmentu! Kāds vielu aprites cikls redzams attēlā(1p)? Kā cilvēk…" at bounding box center [456, 169] width 455 height 295
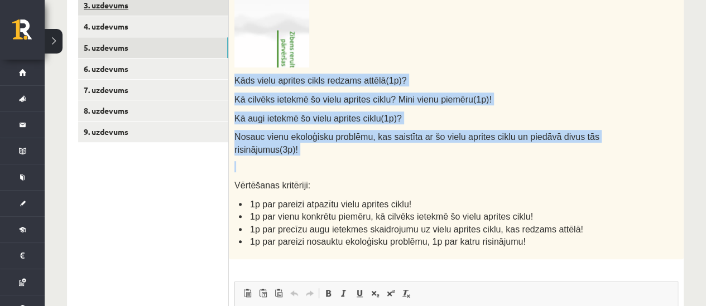
scroll to position [217, 0]
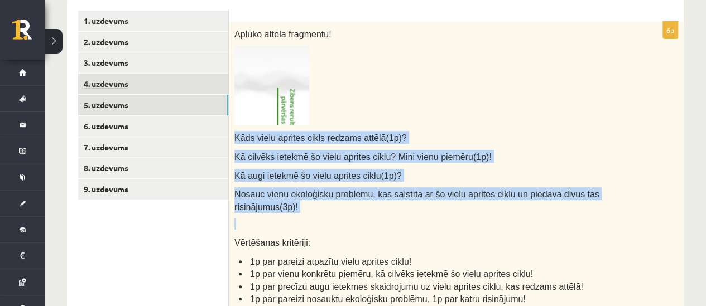
click at [107, 89] on link "4. uzdevums" at bounding box center [153, 84] width 150 height 21
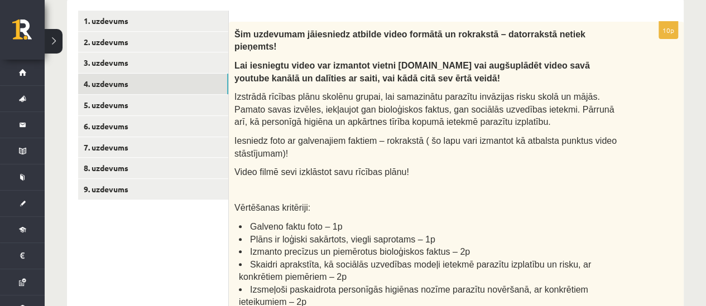
scroll to position [0, 0]
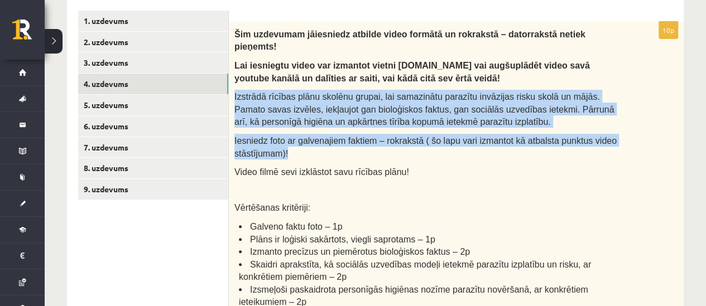
drag, startPoint x: 232, startPoint y: 78, endPoint x: 369, endPoint y: 139, distance: 150.2
click at [369, 139] on div "Šim uzdevumam jāiesniedz atbilde video formātā un rokrakstā – datorrakstā netie…" at bounding box center [456, 183] width 455 height 323
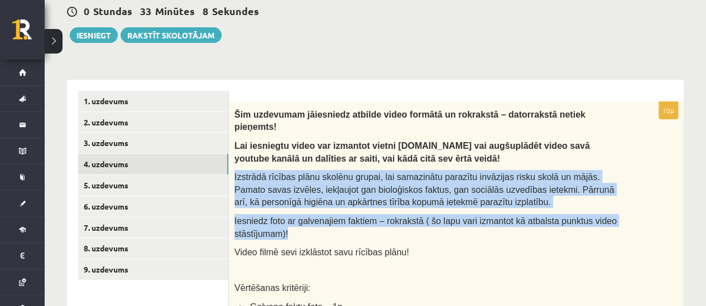
scroll to position [161, 0]
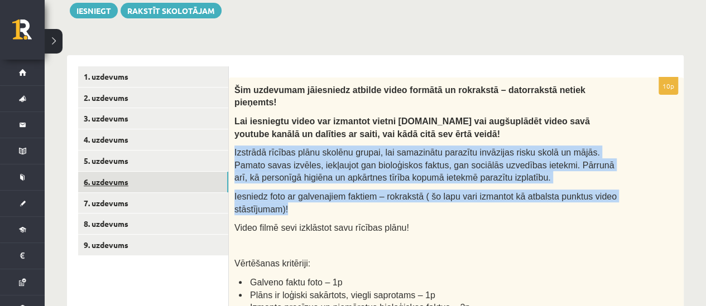
click at [125, 179] on link "6. uzdevums" at bounding box center [153, 182] width 150 height 21
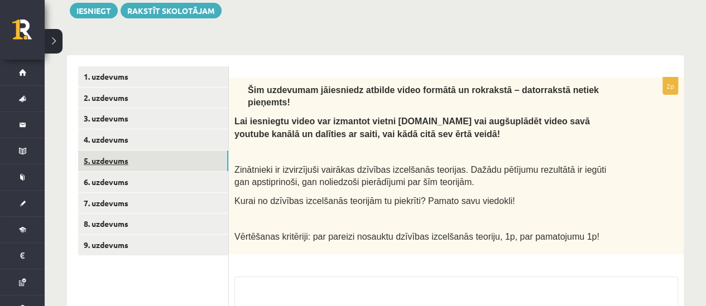
click at [125, 165] on link "5. uzdevums" at bounding box center [153, 161] width 150 height 21
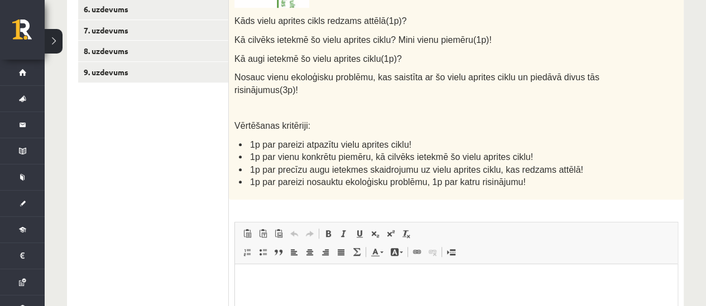
scroll to position [440, 0]
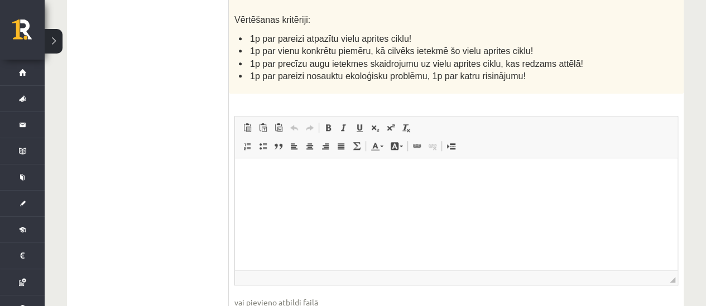
click at [306, 193] on html at bounding box center [456, 176] width 443 height 34
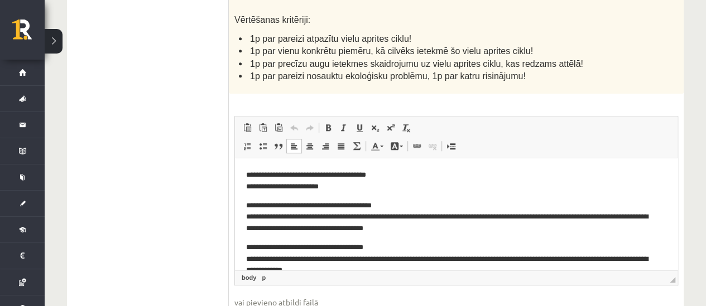
scroll to position [78, 0]
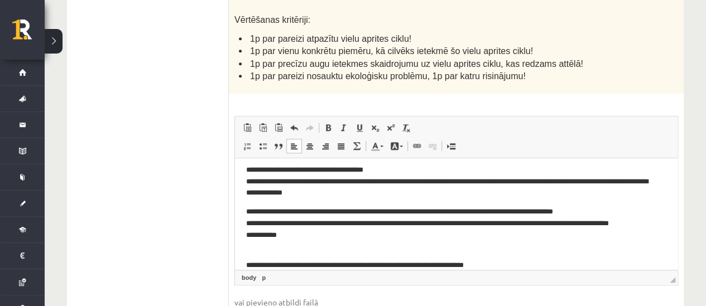
click at [253, 183] on p "**********" at bounding box center [452, 182] width 412 height 35
drag, startPoint x: 383, startPoint y: 172, endPoint x: 435, endPoint y: 330, distance: 166.1
click at [235, 173] on html "**********" at bounding box center [456, 182] width 443 height 202
click at [247, 181] on p "**********" at bounding box center [452, 182] width 412 height 35
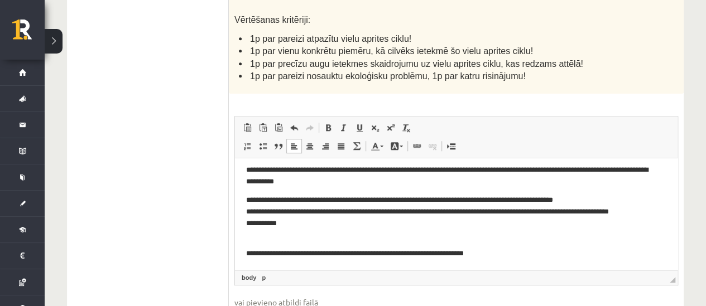
scroll to position [22, 0]
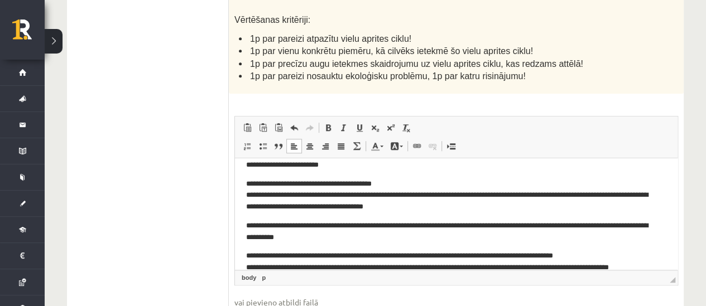
click at [256, 196] on p "**********" at bounding box center [452, 196] width 412 height 35
click at [248, 227] on p "**********" at bounding box center [452, 231] width 412 height 23
click at [244, 220] on html "**********" at bounding box center [456, 232] width 443 height 190
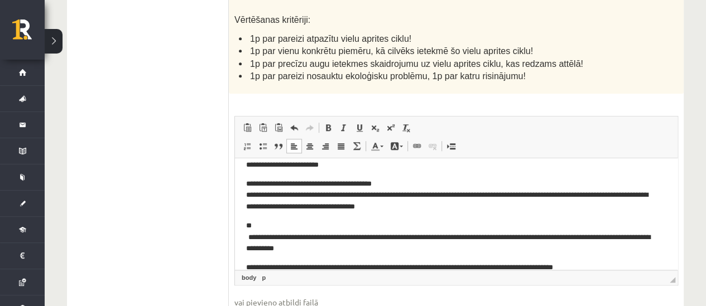
click at [244, 238] on html "**********" at bounding box center [456, 238] width 443 height 202
click at [247, 238] on p "**********" at bounding box center [452, 237] width 412 height 35
drag, startPoint x: 384, startPoint y: 185, endPoint x: 254, endPoint y: 183, distance: 130.1
click at [254, 183] on p "**********" at bounding box center [452, 196] width 412 height 35
click at [248, 194] on p "**********" at bounding box center [452, 196] width 412 height 35
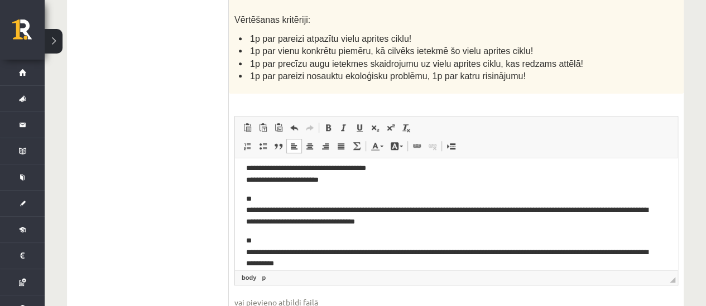
scroll to position [0, 0]
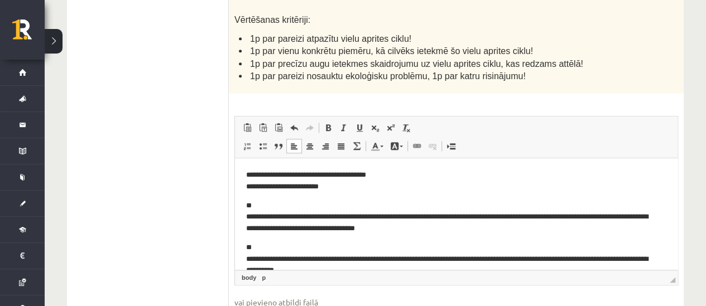
click at [260, 186] on p "**********" at bounding box center [452, 181] width 412 height 23
drag, startPoint x: 255, startPoint y: 174, endPoint x: 382, endPoint y: 184, distance: 128.2
click at [382, 184] on p "**********" at bounding box center [452, 181] width 412 height 23
click at [316, 194] on body "**********" at bounding box center [456, 260] width 420 height 180
drag, startPoint x: 382, startPoint y: 173, endPoint x: 253, endPoint y: 176, distance: 129.0
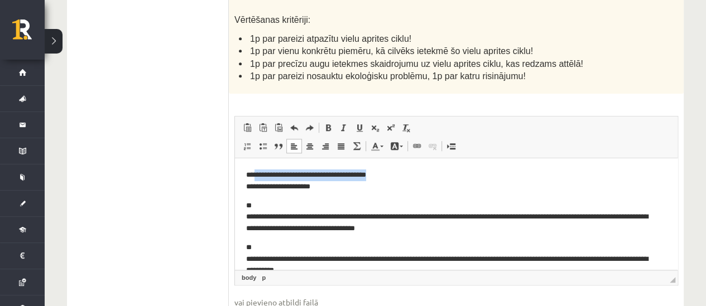
click at [253, 176] on p "**********" at bounding box center [452, 181] width 412 height 23
click at [245, 188] on html "**********" at bounding box center [456, 260] width 443 height 202
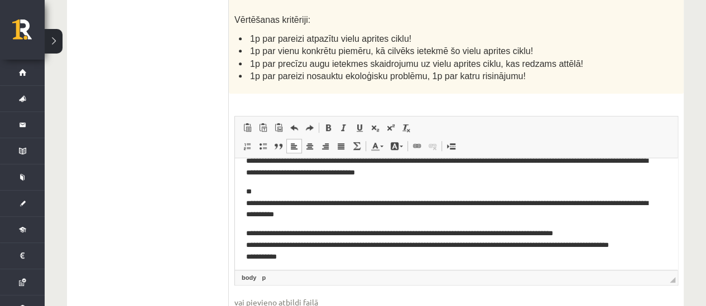
scroll to position [90, 0]
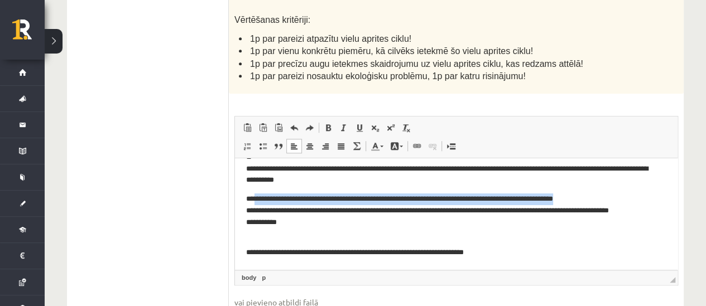
drag, startPoint x: 254, startPoint y: 200, endPoint x: 613, endPoint y: 199, distance: 358.9
click at [613, 199] on p "**********" at bounding box center [452, 217] width 412 height 46
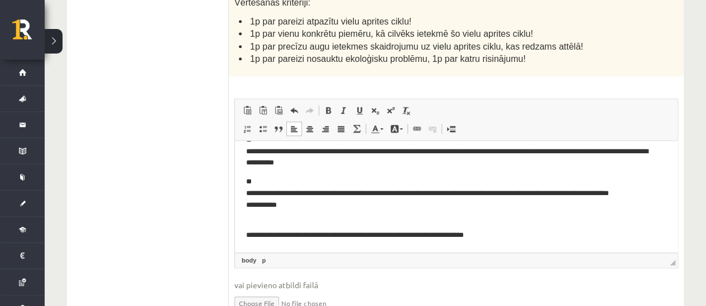
scroll to position [440, 0]
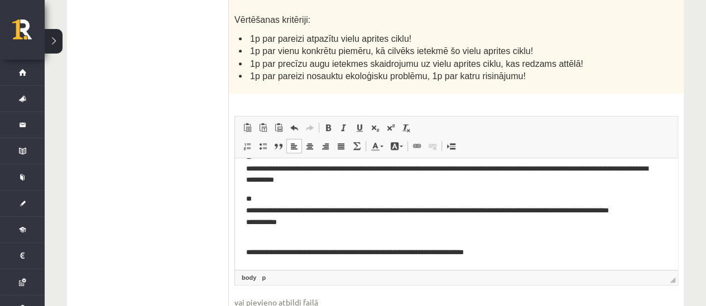
click at [282, 227] on p "**********" at bounding box center [452, 217] width 412 height 46
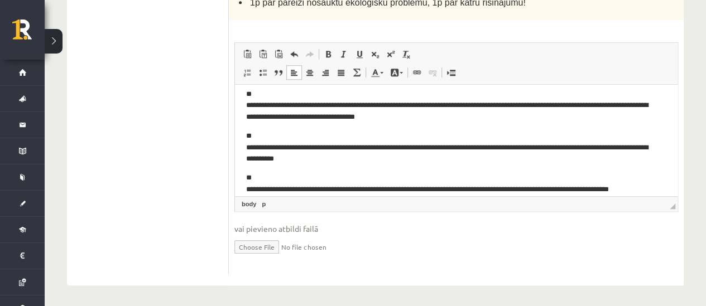
scroll to position [56, 0]
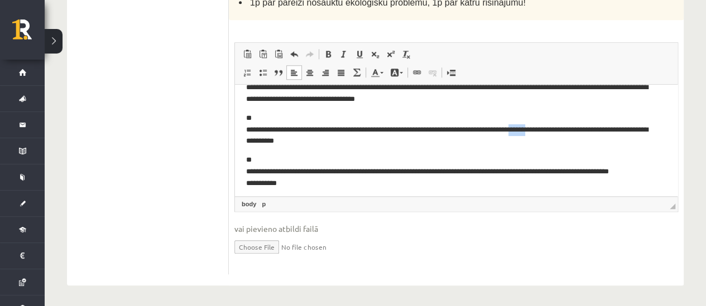
drag, startPoint x: 578, startPoint y: 129, endPoint x: 555, endPoint y: 133, distance: 22.8
click at [555, 133] on p "**********" at bounding box center [452, 129] width 412 height 35
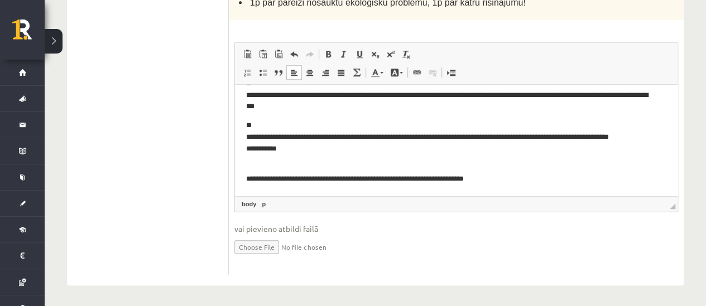
drag, startPoint x: 526, startPoint y: 183, endPoint x: 512, endPoint y: 189, distance: 15.0
click at [526, 185] on p "**********" at bounding box center [452, 179] width 412 height 12
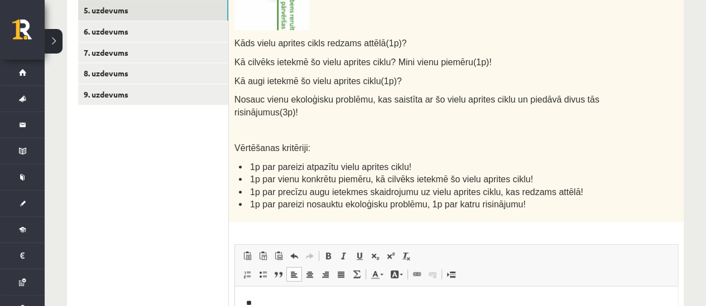
scroll to position [234, 0]
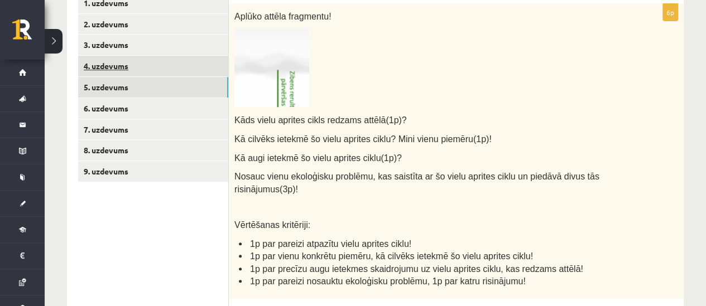
click at [117, 72] on link "4. uzdevums" at bounding box center [153, 66] width 150 height 21
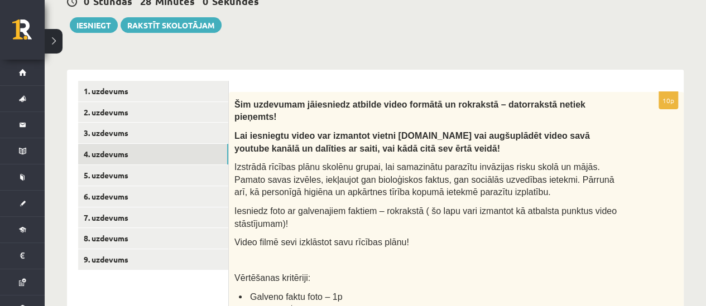
scroll to position [179, 0]
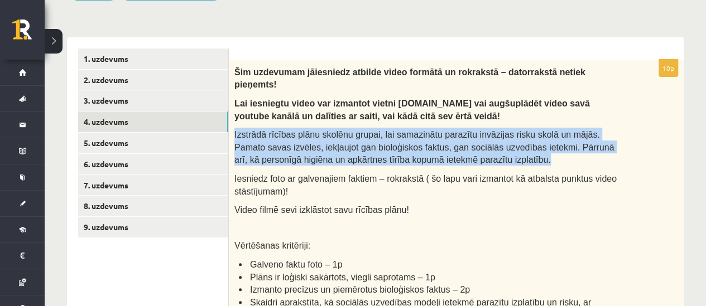
drag, startPoint x: 253, startPoint y: 119, endPoint x: 445, endPoint y: 142, distance: 193.4
click at [445, 142] on div "Šim uzdevumam jāiesniedz atbilde video formātā un rokrakstā – datorrakstā netie…" at bounding box center [456, 221] width 455 height 323
click at [105, 200] on link "8. uzdevums" at bounding box center [153, 206] width 150 height 21
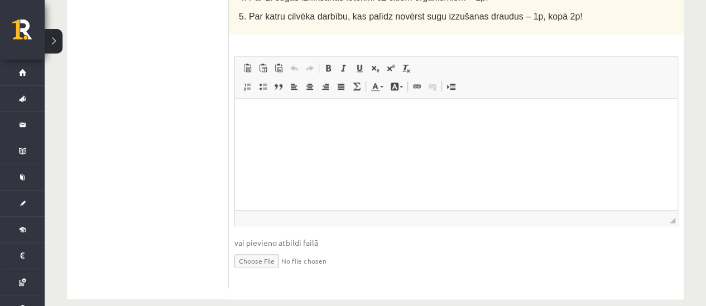
scroll to position [774, 0]
type input "**********"
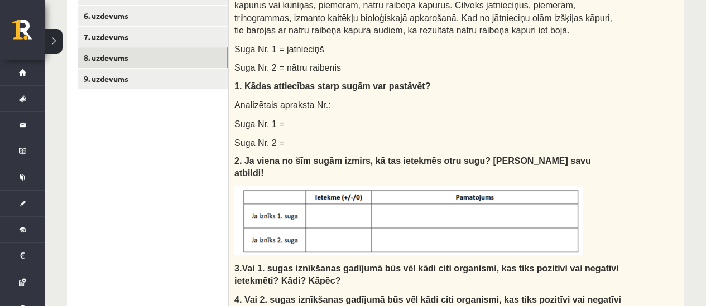
scroll to position [271, 0]
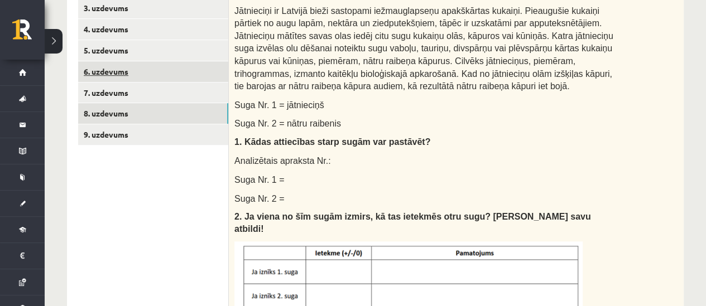
click at [124, 74] on link "6. uzdevums" at bounding box center [153, 71] width 150 height 21
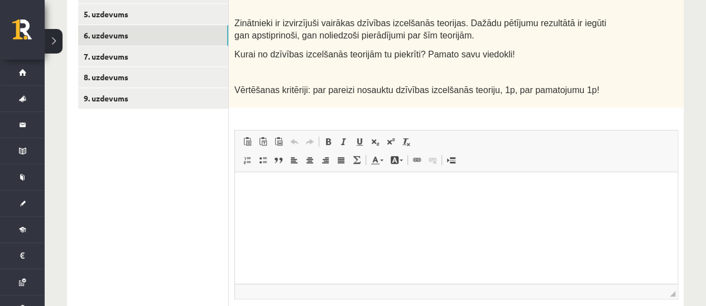
scroll to position [383, 0]
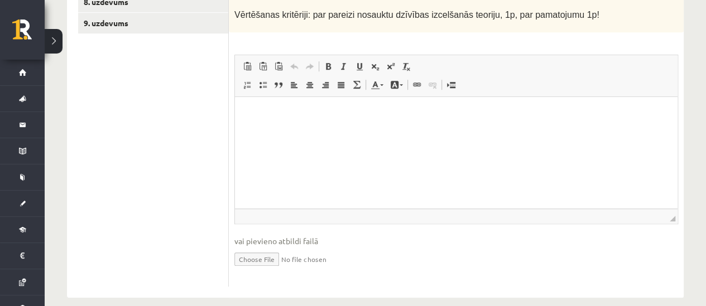
type input "**********"
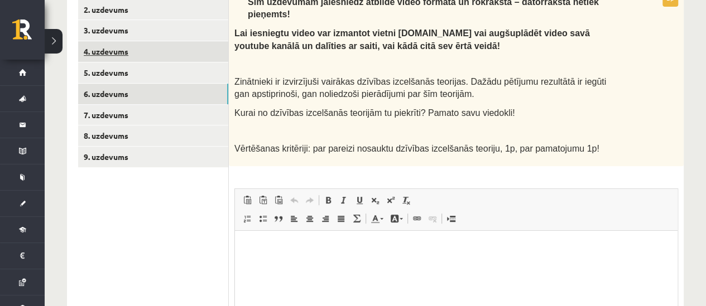
scroll to position [215, 0]
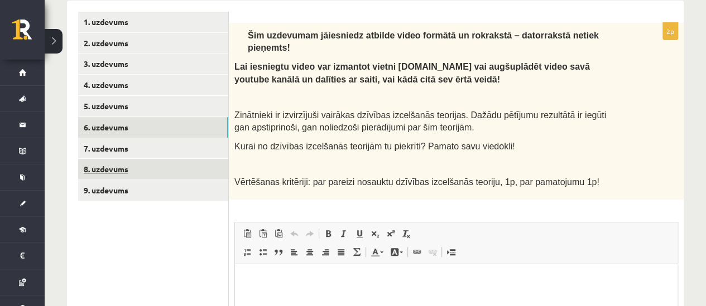
click at [119, 168] on link "8. uzdevums" at bounding box center [153, 169] width 150 height 21
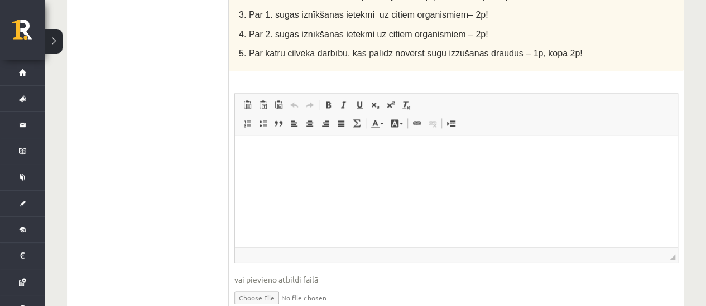
scroll to position [786, 0]
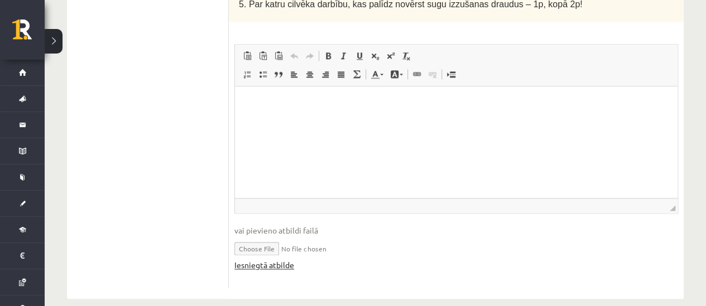
click at [265, 260] on link "Iesniegtā atbilde" at bounding box center [264, 266] width 60 height 12
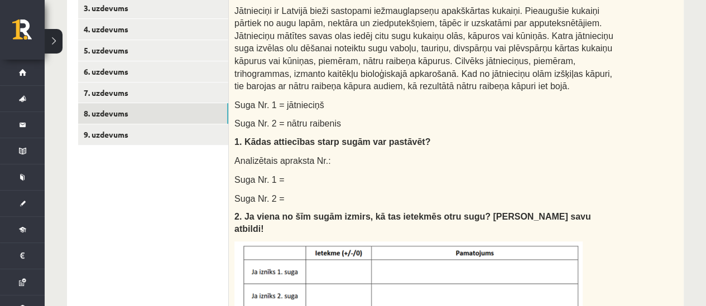
scroll to position [228, 0]
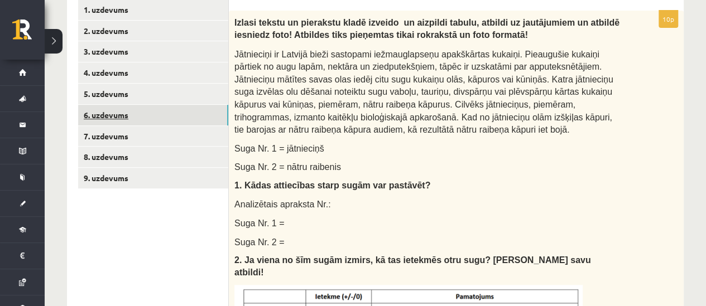
click at [102, 115] on link "6. uzdevums" at bounding box center [153, 115] width 150 height 21
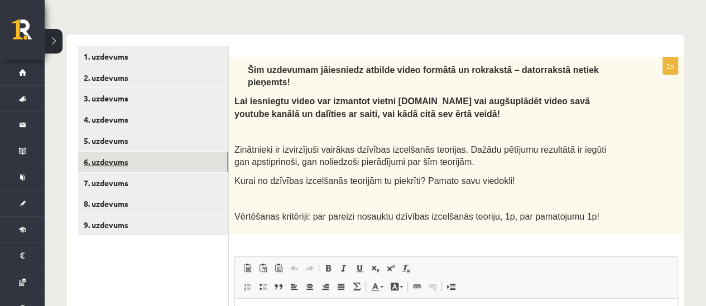
scroll to position [0, 0]
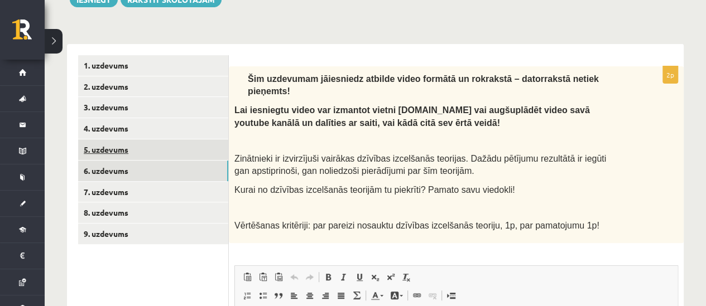
click at [111, 149] on link "5. uzdevums" at bounding box center [153, 150] width 150 height 21
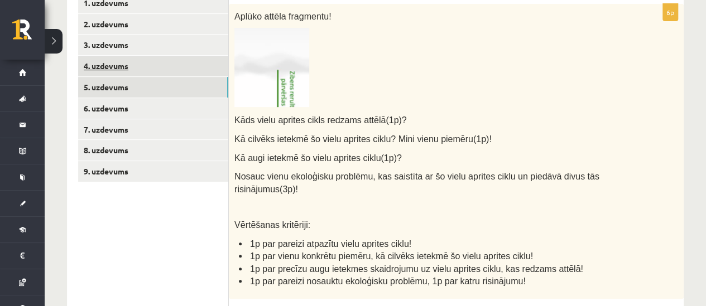
scroll to position [180, 0]
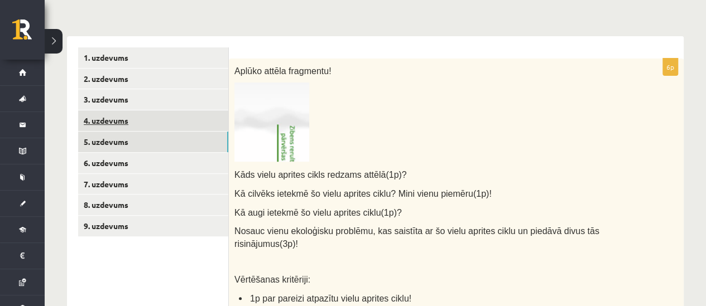
click at [118, 121] on link "4. uzdevums" at bounding box center [153, 121] width 150 height 21
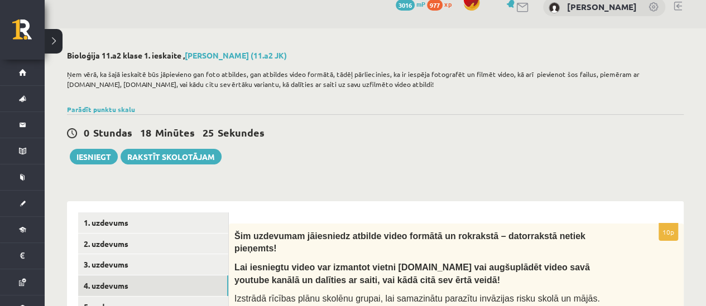
scroll to position [112, 0]
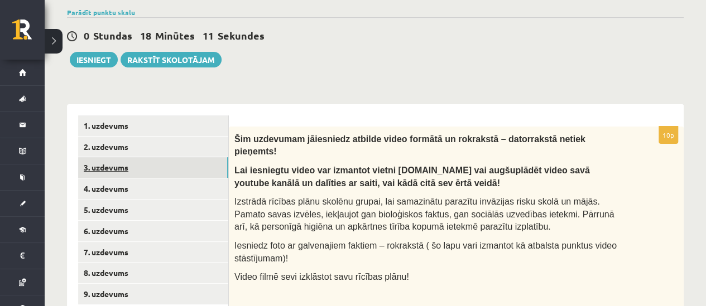
click at [132, 166] on link "3. uzdevums" at bounding box center [153, 167] width 150 height 21
click at [102, 166] on link "3. uzdevums" at bounding box center [153, 167] width 150 height 21
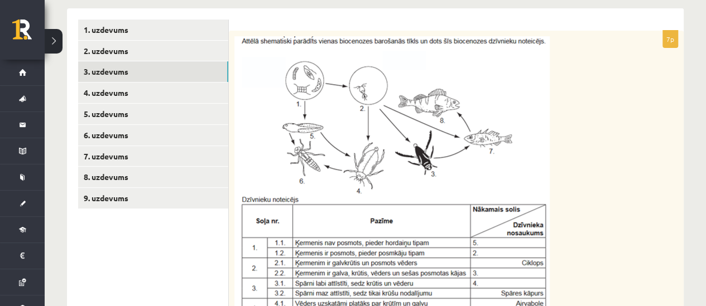
scroll to position [167, 0]
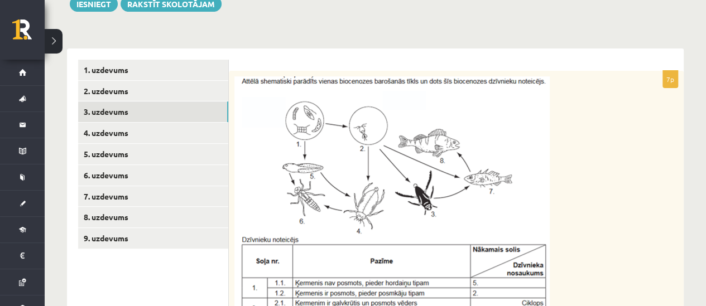
drag, startPoint x: 229, startPoint y: 78, endPoint x: 379, endPoint y: 145, distance: 164.4
click at [379, 145] on div "Uzraksti 2., 6. un 7. dzīvnieka noteikšanas gaitu pa soļiem, izmantojot noteicē…" at bounding box center [456, 266] width 455 height 390
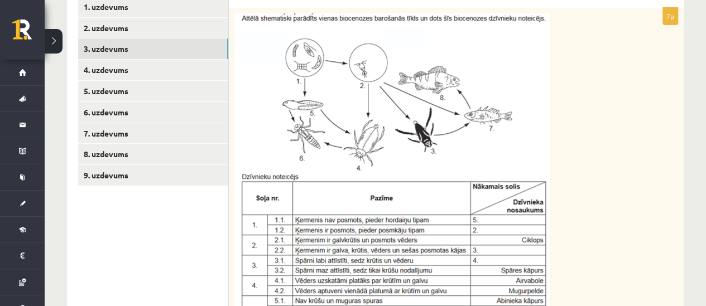
scroll to position [391, 0]
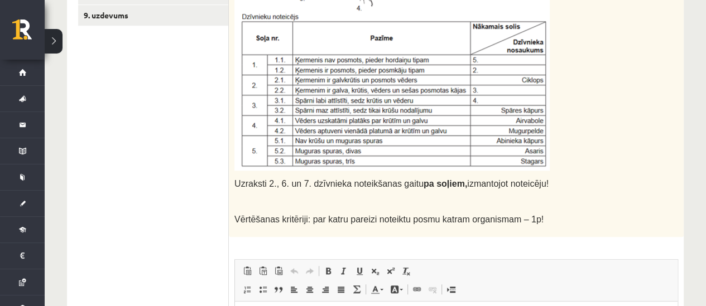
drag, startPoint x: 520, startPoint y: 183, endPoint x: 331, endPoint y: 80, distance: 215.3
click at [331, 80] on div "Uzraksti 2., 6. un 7. dzīvnieka noteikšanas gaitu pa soļiem, izmantojot noteicē…" at bounding box center [456, 43] width 455 height 390
drag, startPoint x: 331, startPoint y: 80, endPoint x: 643, endPoint y: 138, distance: 317.3
click at [650, 137] on div "Uzraksti 2., 6. un 7. dzīvnieka noteikšanas gaitu pa soļiem, izmantojot noteicē…" at bounding box center [456, 43] width 455 height 390
click at [363, 189] on div "Uzraksti 2., 6. un 7. dzīvnieka noteikšanas gaitu pa soļiem, izmantojot noteicē…" at bounding box center [456, 43] width 455 height 390
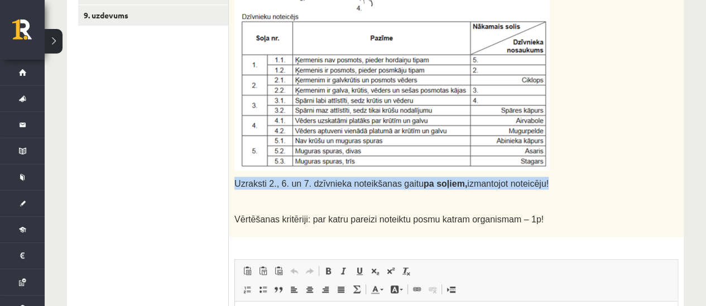
drag, startPoint x: 520, startPoint y: 183, endPoint x: 231, endPoint y: 183, distance: 289.1
click at [231, 183] on div "Uzraksti 2., 6. un 7. dzīvnieka noteikšanas gaitu pa soļiem, izmantojot noteicē…" at bounding box center [456, 43] width 455 height 390
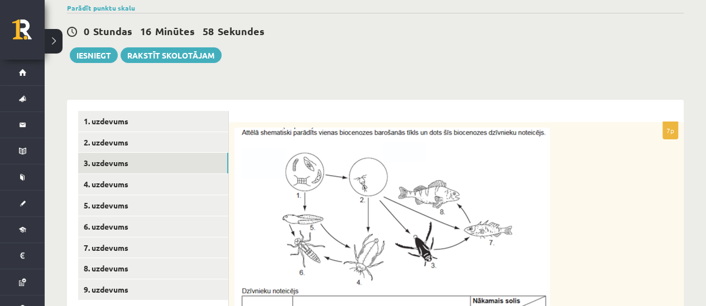
scroll to position [112, 0]
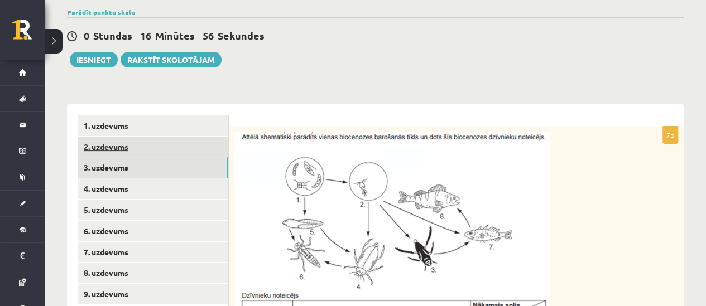
click at [111, 143] on link "2. uzdevums" at bounding box center [153, 147] width 150 height 21
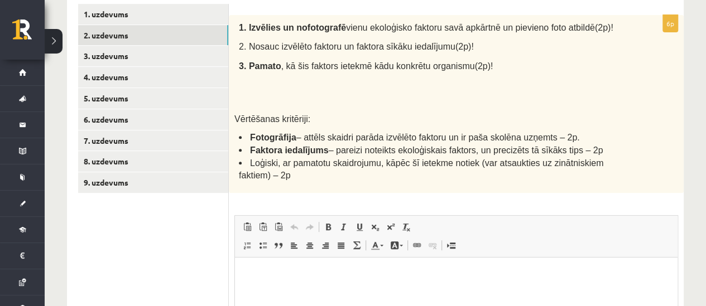
scroll to position [167, 0]
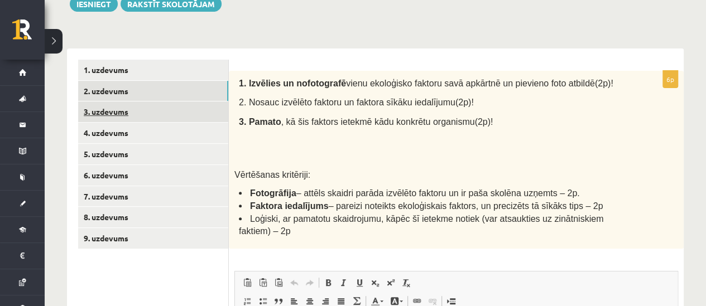
click at [111, 109] on link "3. uzdevums" at bounding box center [153, 112] width 150 height 21
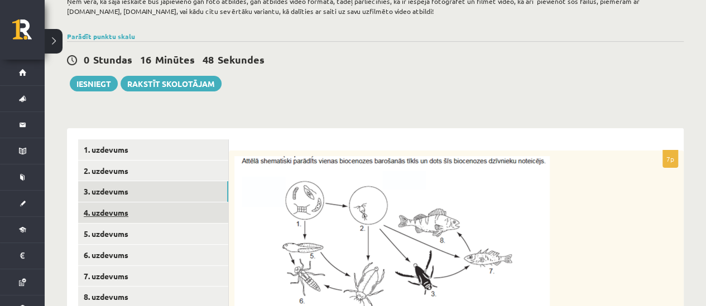
scroll to position [112, 0]
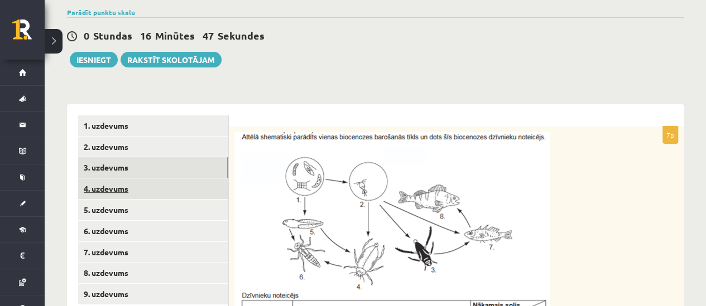
click at [96, 186] on link "4. uzdevums" at bounding box center [153, 189] width 150 height 21
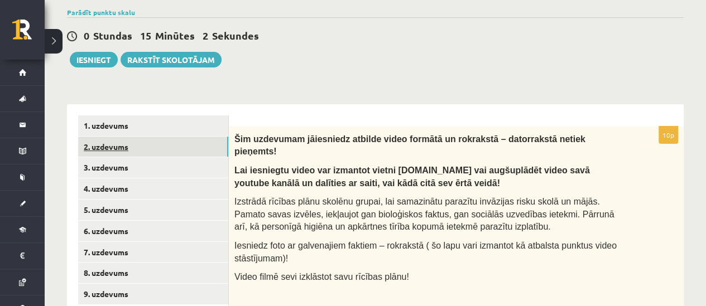
click at [103, 146] on link "2. uzdevums" at bounding box center [153, 147] width 150 height 21
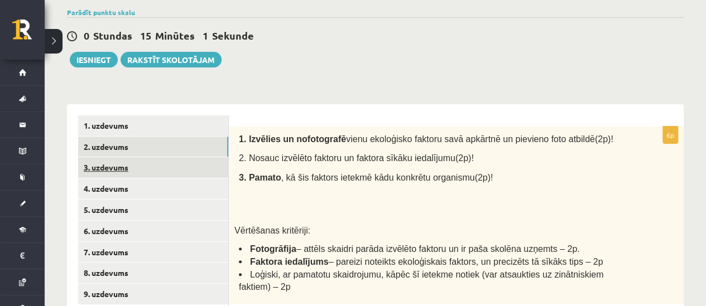
click at [92, 168] on link "3. uzdevums" at bounding box center [153, 167] width 150 height 21
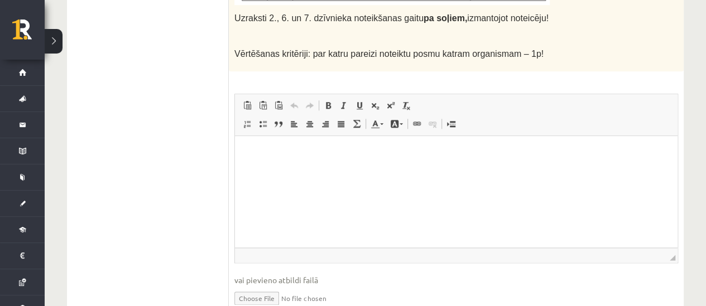
scroll to position [608, 0]
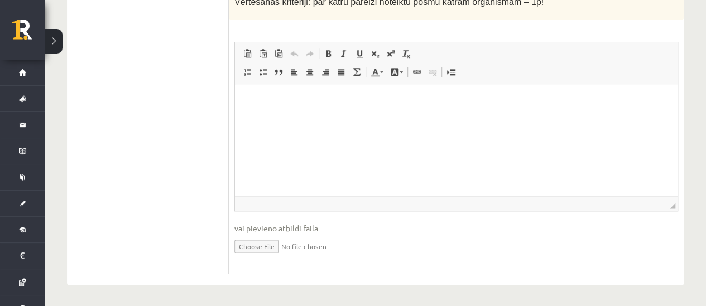
click at [290, 196] on span "◢ Elements path" at bounding box center [456, 203] width 443 height 15
click at [291, 118] on html at bounding box center [456, 101] width 443 height 34
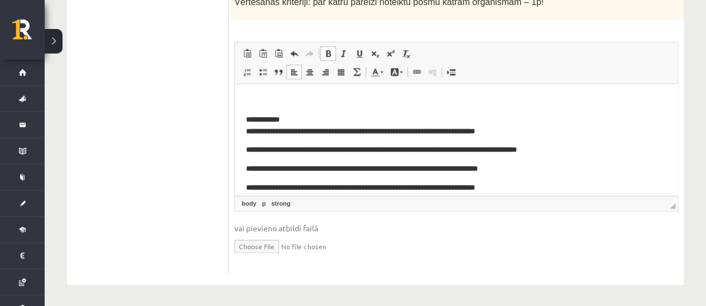
scroll to position [95, 0]
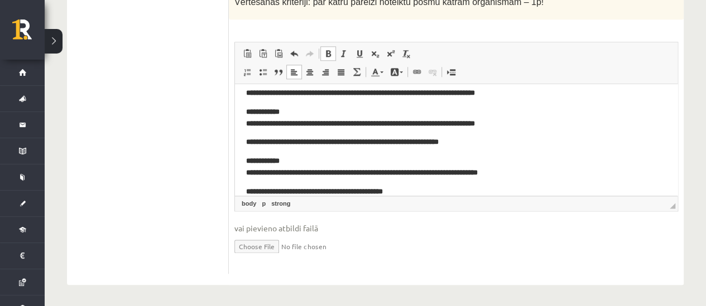
click at [327, 46] on link "Bold Keyboard shortcut Ctrl+B" at bounding box center [328, 53] width 16 height 15
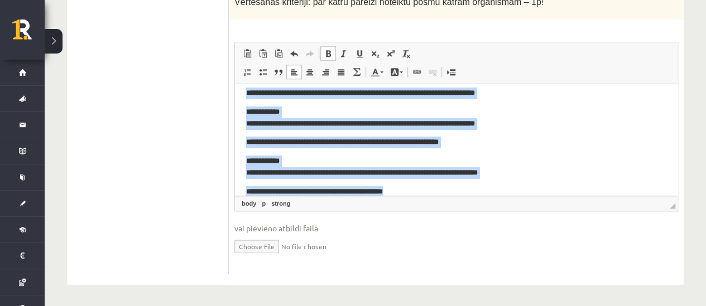
scroll to position [108, 0]
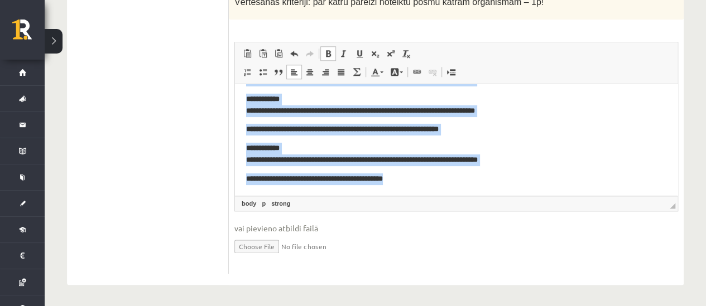
drag, startPoint x: 245, startPoint y: 93, endPoint x: 370, endPoint y: 84, distance: 125.3
click at [423, 195] on html "**********" at bounding box center [456, 85] width 443 height 219
click at [320, 53] on span "Paste Keyboard shortcut Ctrl+V Paste as plain text Keyboard shortcut Ctrl+Shift…" at bounding box center [456, 55] width 434 height 18
click at [324, 51] on span at bounding box center [328, 53] width 9 height 9
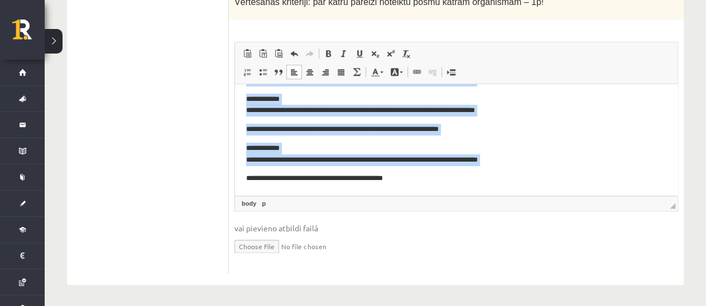
click at [297, 140] on body "**********" at bounding box center [456, 85] width 420 height 197
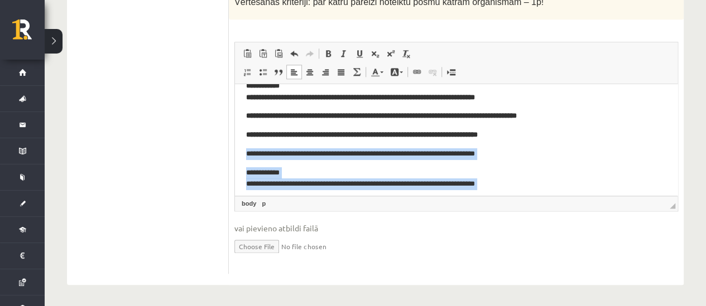
scroll to position [0, 0]
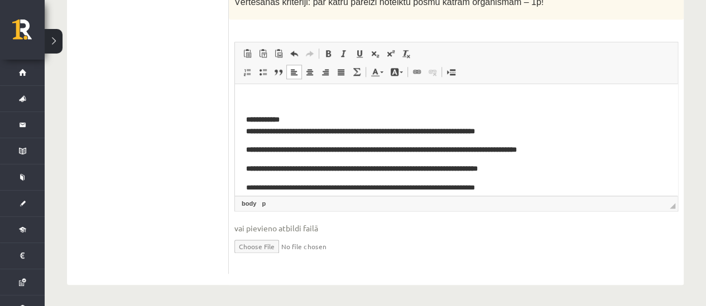
click at [285, 159] on body "**********" at bounding box center [456, 193] width 420 height 197
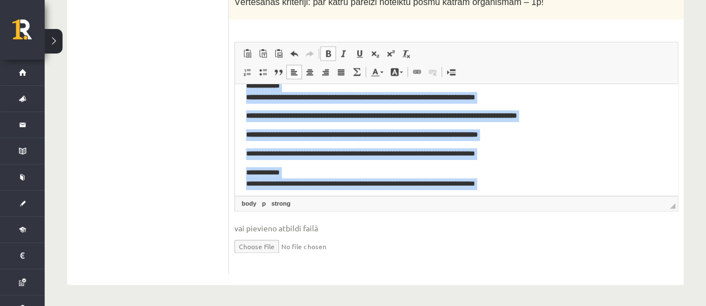
scroll to position [45, 0]
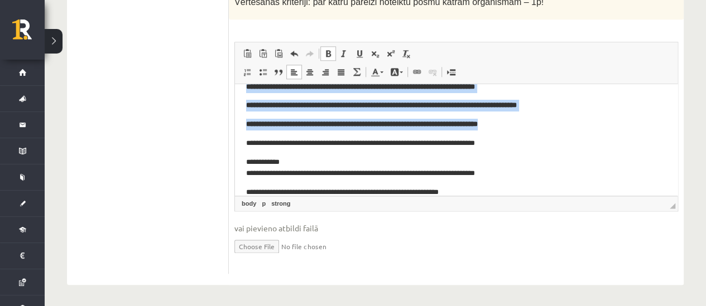
drag, startPoint x: 243, startPoint y: 118, endPoint x: 549, endPoint y: 114, distance: 305.3
click at [549, 114] on html "**********" at bounding box center [456, 148] width 443 height 219
click at [328, 51] on span at bounding box center [328, 53] width 9 height 9
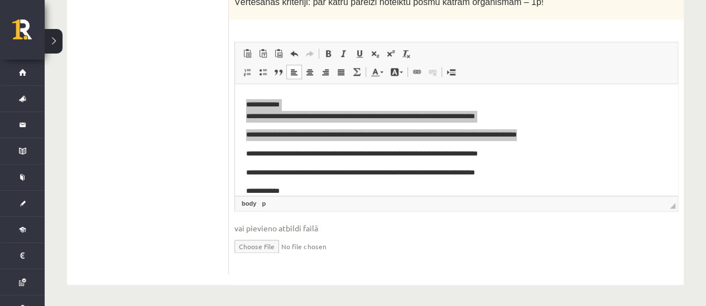
scroll to position [0, 0]
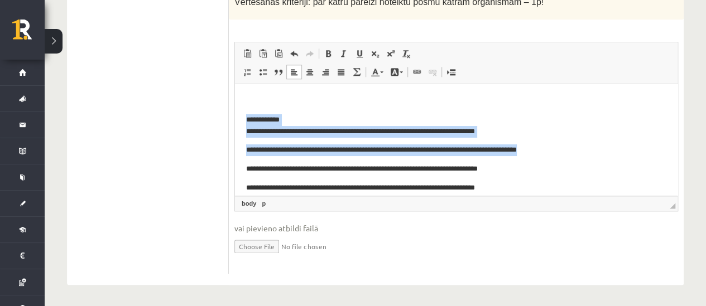
drag, startPoint x: 235, startPoint y: 127, endPoint x: 471, endPoint y: 206, distance: 249.0
click at [235, 102] on html "**********" at bounding box center [456, 193] width 443 height 219
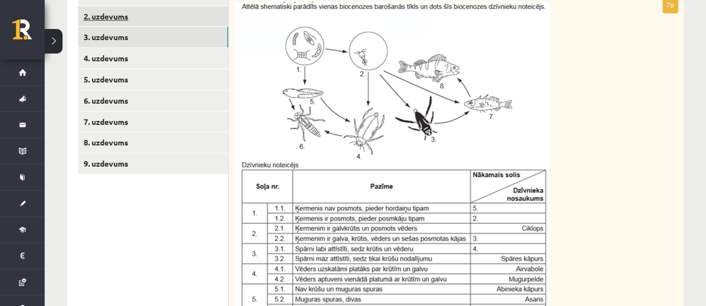
scroll to position [218, 0]
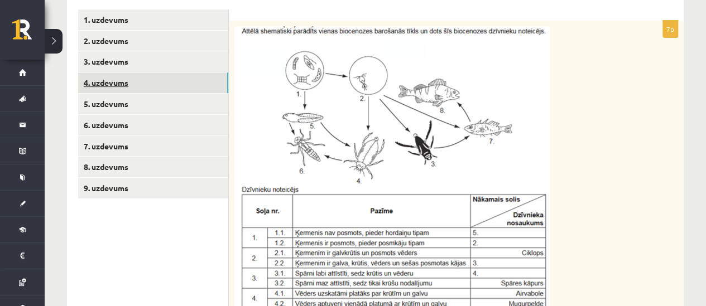
click at [116, 80] on link "4. uzdevums" at bounding box center [153, 83] width 150 height 21
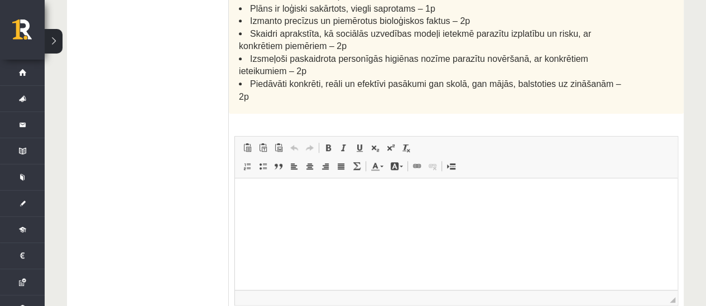
scroll to position [503, 0]
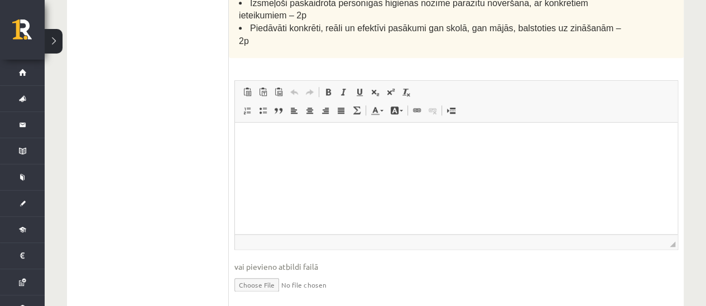
type input "**********"
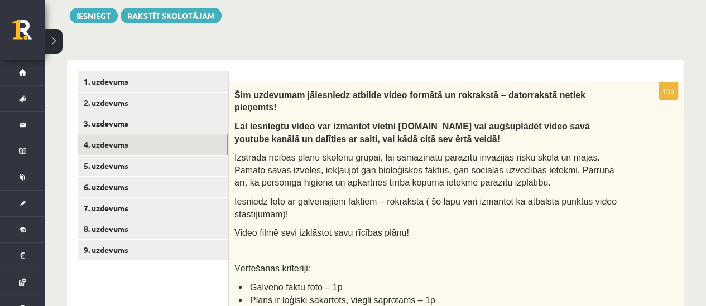
scroll to position [224, 0]
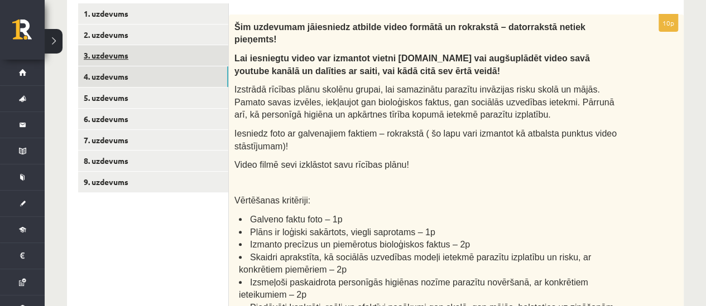
click at [117, 56] on link "3. uzdevums" at bounding box center [153, 55] width 150 height 21
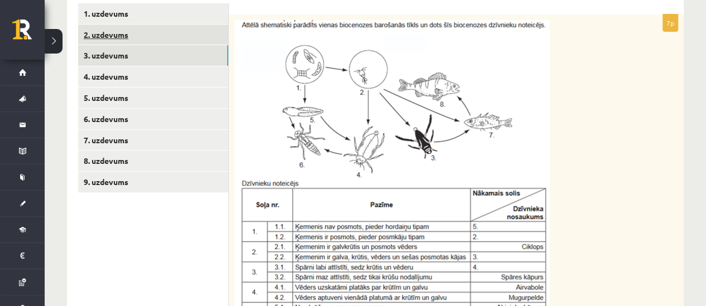
scroll to position [0, 0]
click at [97, 29] on link "2. uzdevums" at bounding box center [153, 35] width 150 height 21
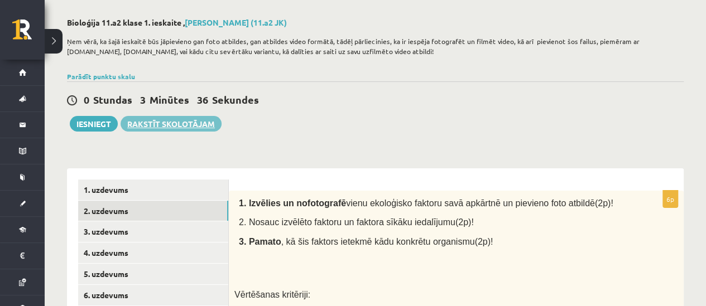
scroll to position [112, 0]
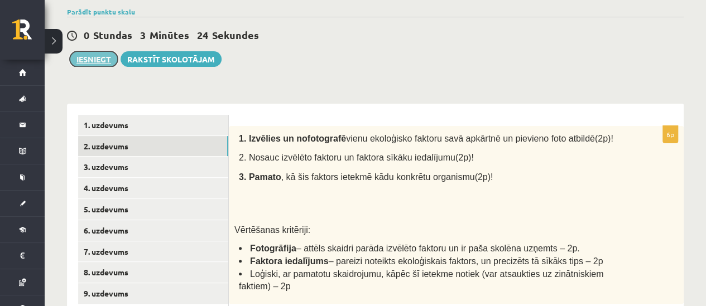
click at [80, 51] on button "Iesniegt" at bounding box center [94, 59] width 48 height 16
